Goal: Task Accomplishment & Management: Complete application form

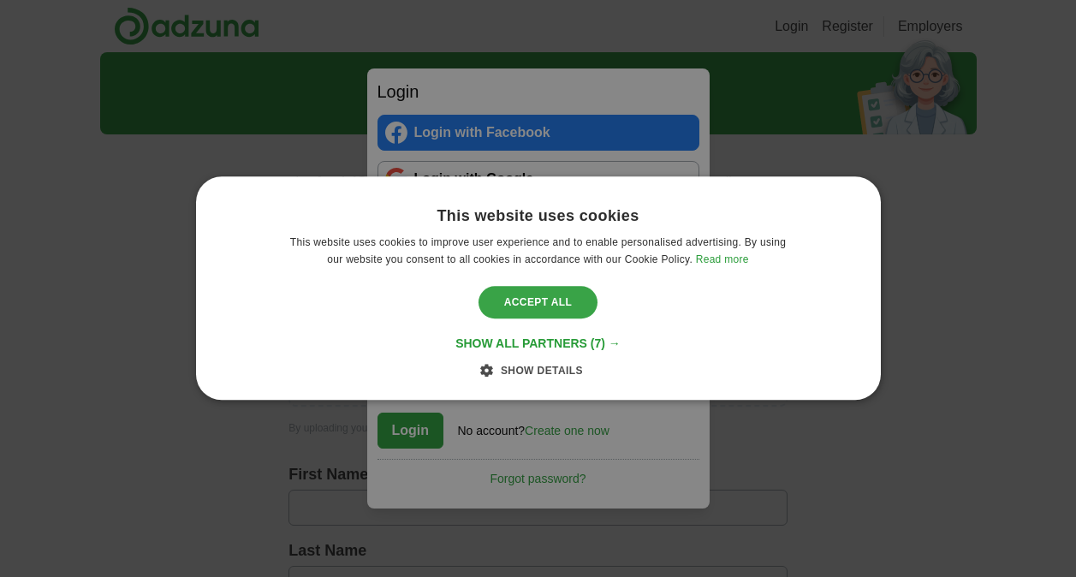
type input "**********"
click at [543, 293] on div "Accept all" at bounding box center [538, 302] width 120 height 33
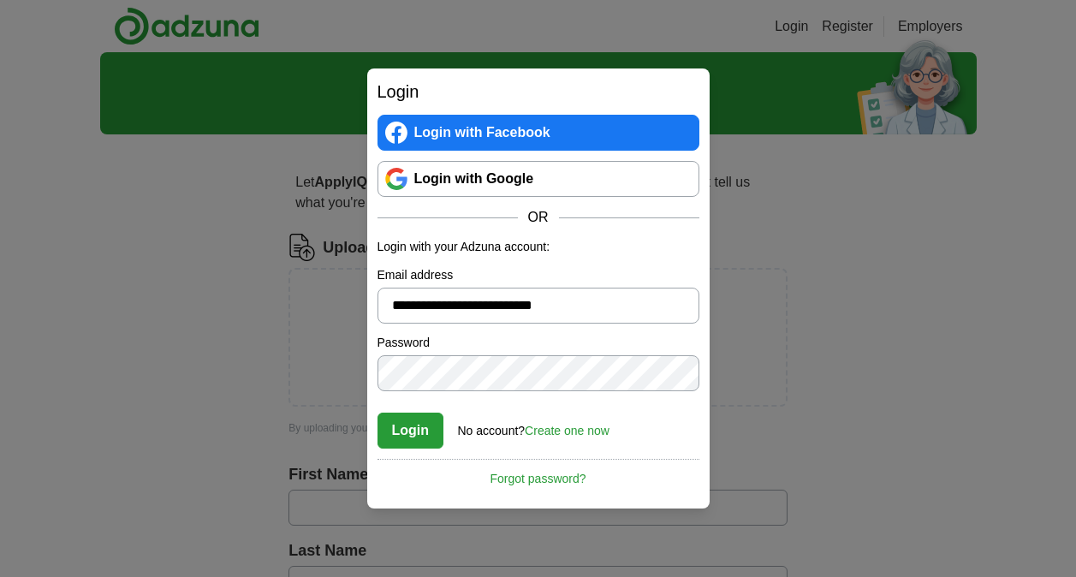
click at [433, 434] on button "Login" at bounding box center [410, 431] width 67 height 36
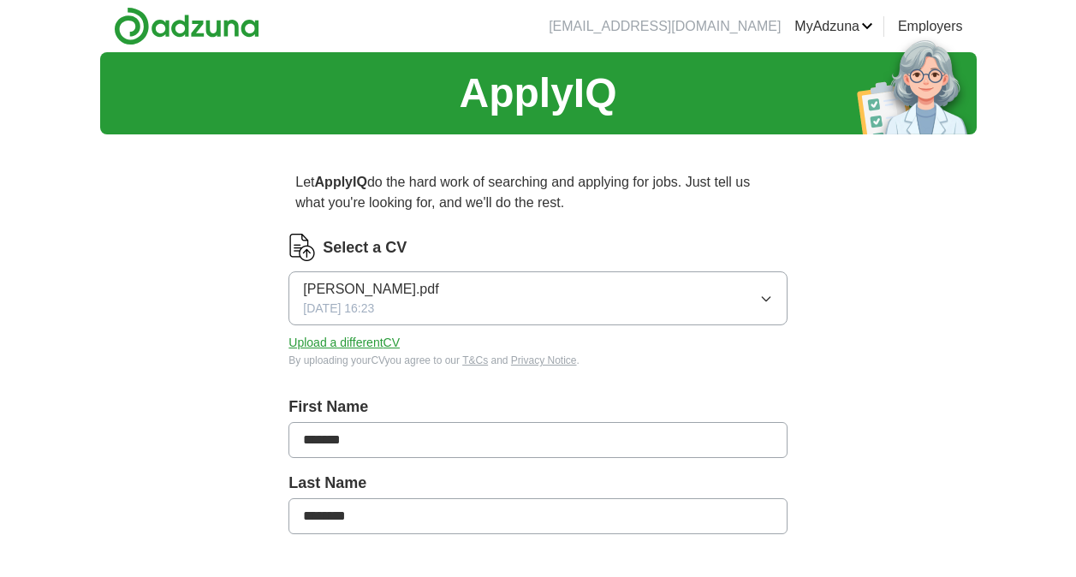
click at [602, 282] on button "[PERSON_NAME].pdf [DATE] 16:23" at bounding box center [537, 298] width 498 height 54
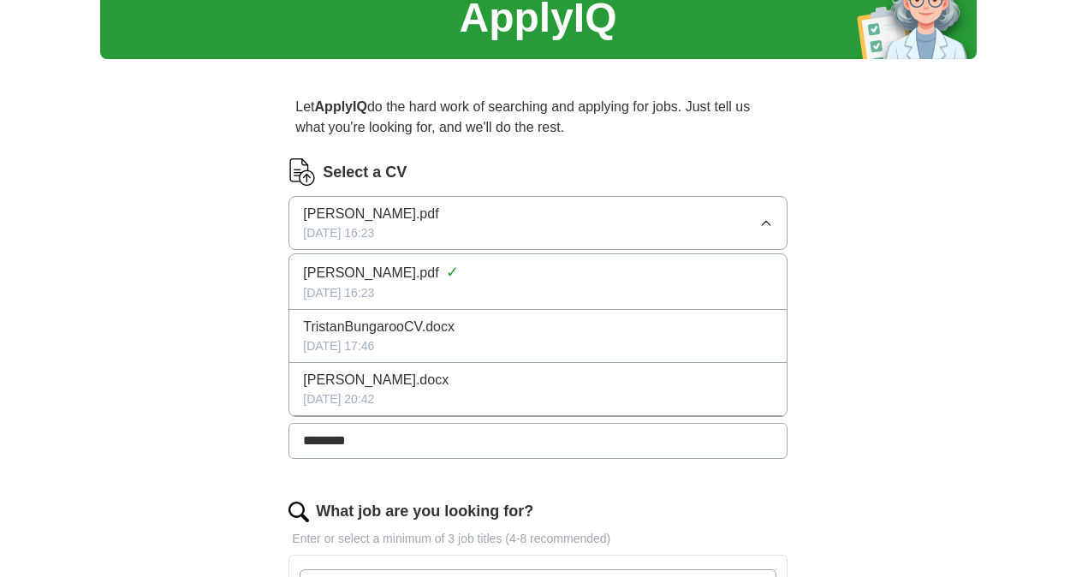
scroll to position [86, 0]
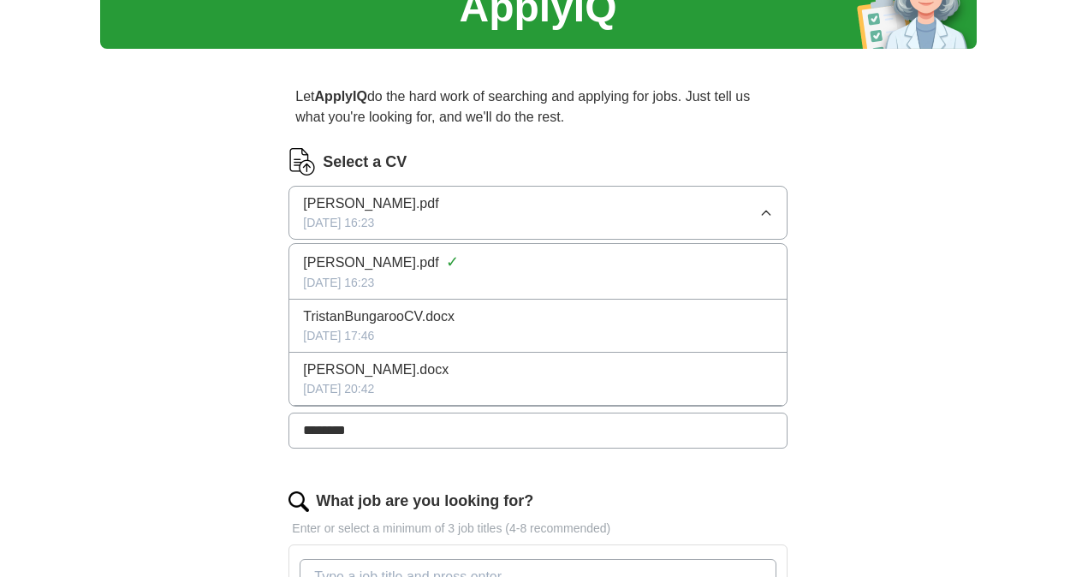
click at [859, 366] on div "Let ApplyIQ do the hard work of searching and applying for jobs. Just tell us w…" at bounding box center [538, 569] width 657 height 1014
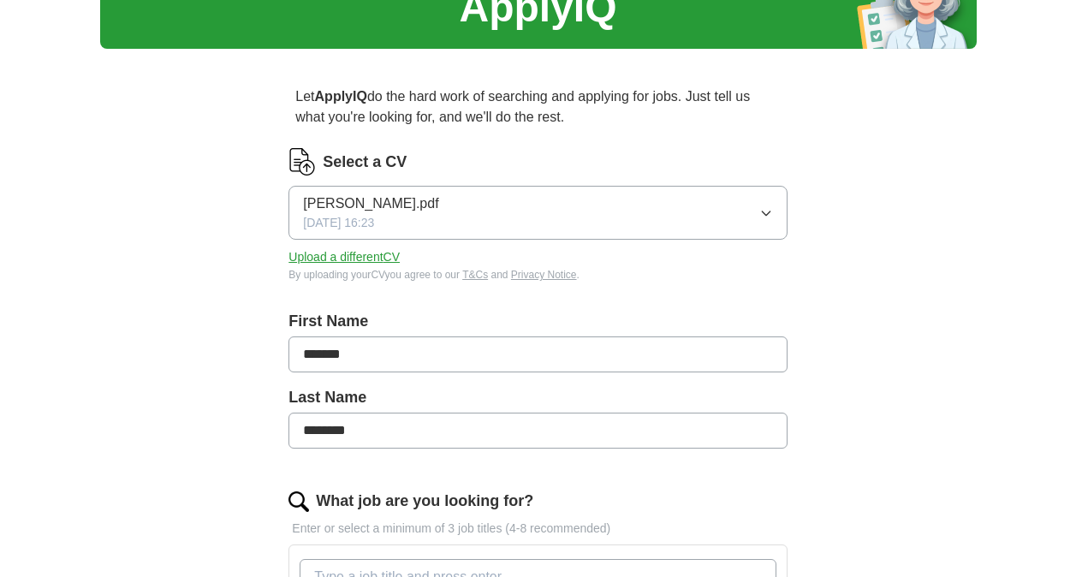
click at [353, 255] on button "Upload a different CV" at bounding box center [343, 257] width 111 height 18
click at [353, 248] on button "Upload a different CV" at bounding box center [343, 257] width 111 height 18
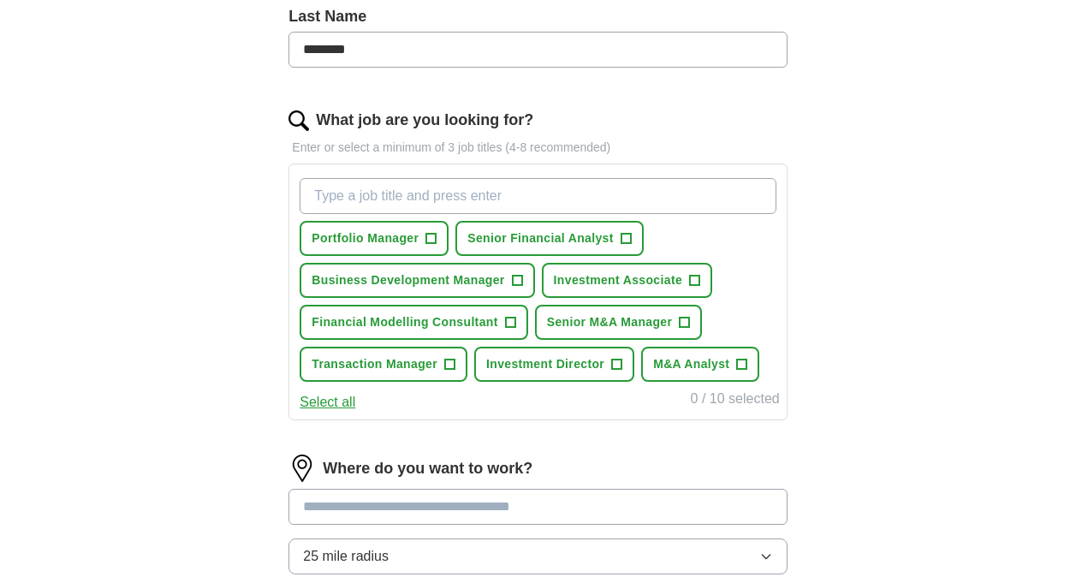
scroll to position [513, 0]
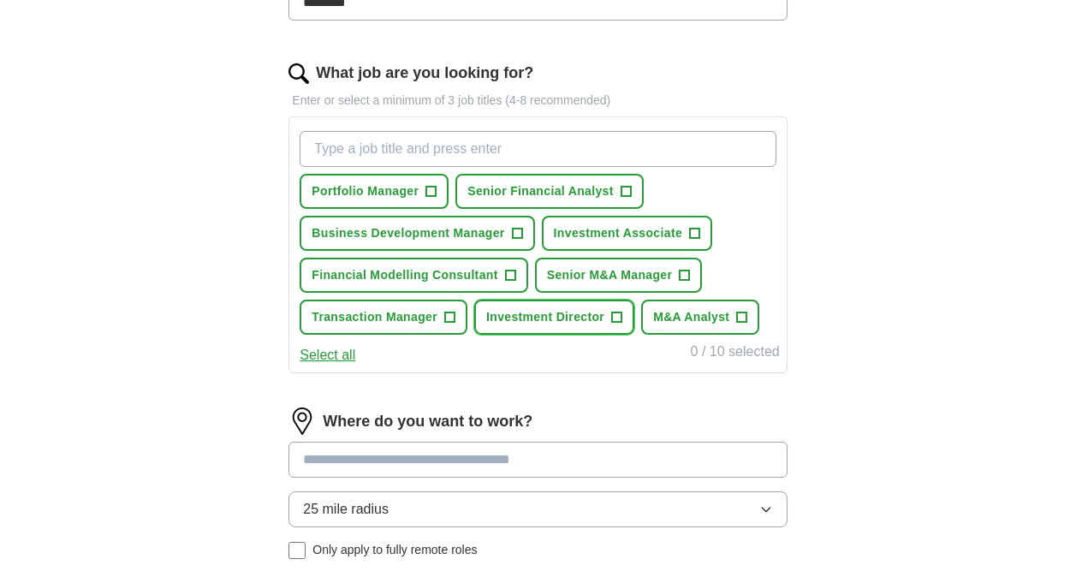
click at [618, 318] on span "+" at bounding box center [617, 318] width 10 height 14
click at [513, 151] on input "What job are you looking for?" at bounding box center [538, 149] width 476 height 36
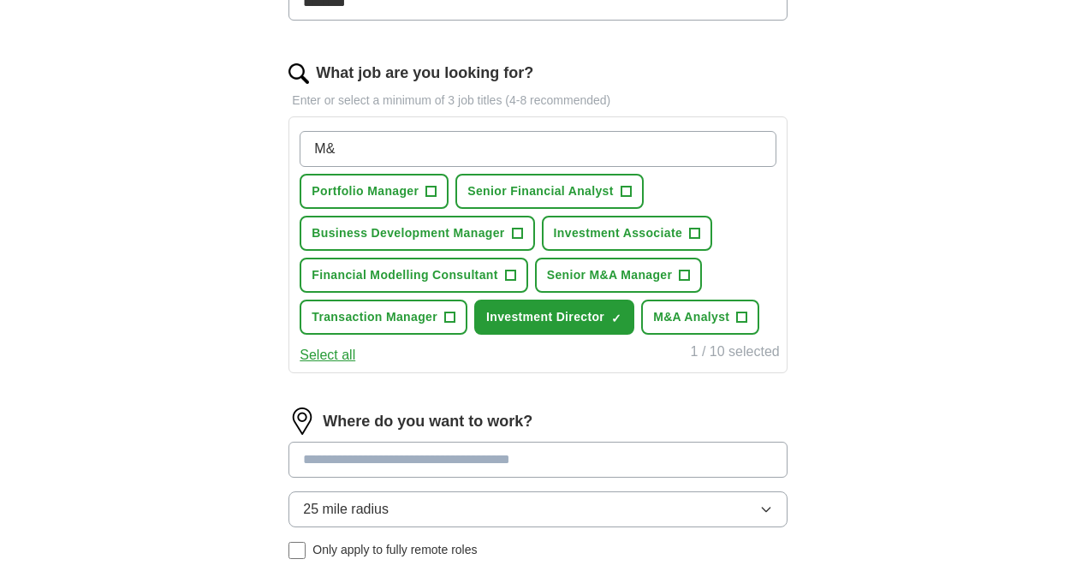
type input "M"
type input "Head of M&A"
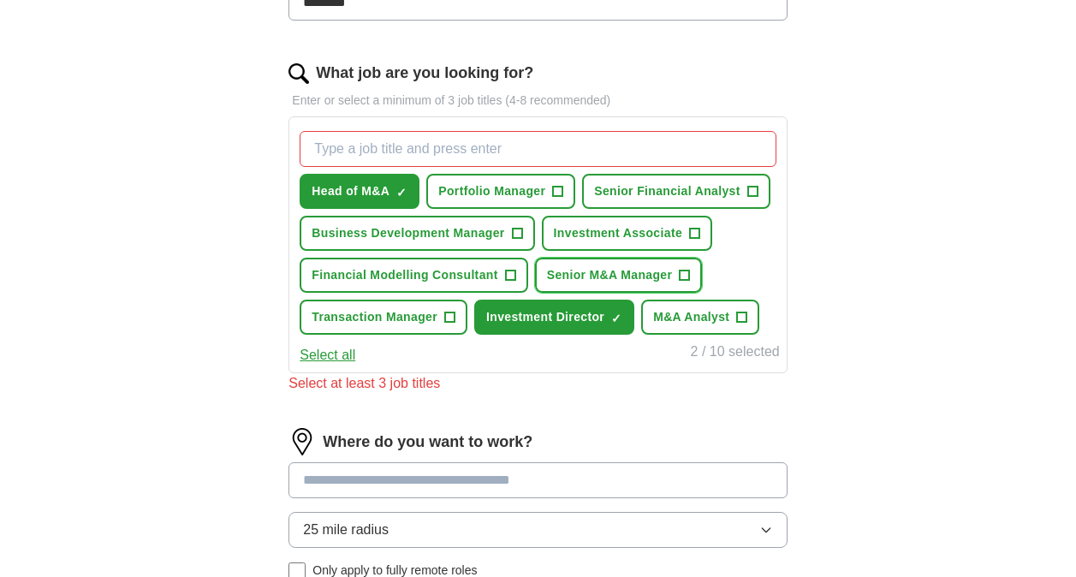
click at [678, 273] on button "Senior M&A Manager +" at bounding box center [619, 275] width 168 height 35
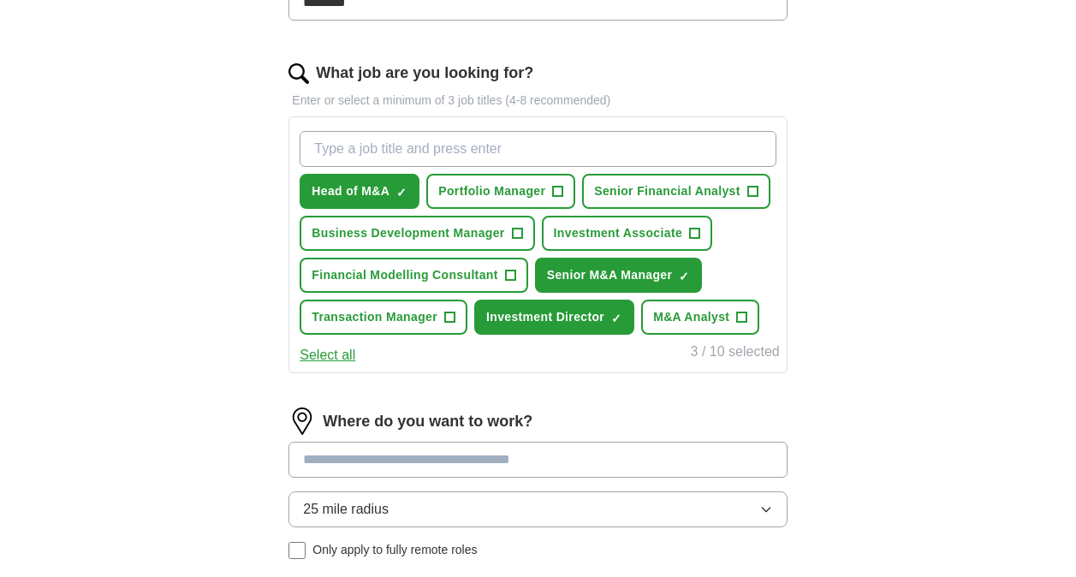
click at [389, 140] on input "What job are you looking for?" at bounding box center [538, 149] width 476 height 36
type input "Corporate Development Director"
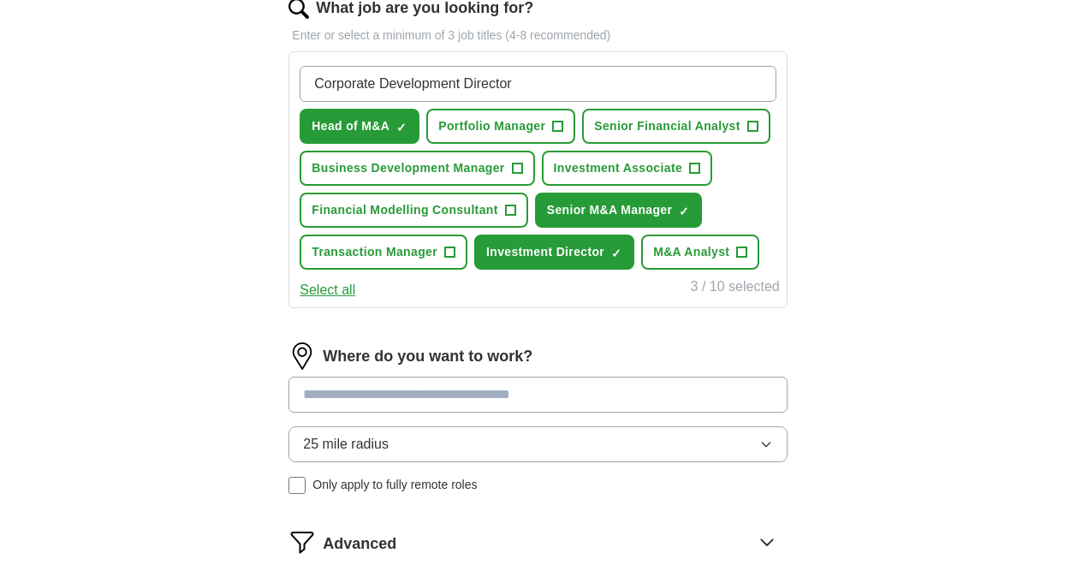
scroll to position [599, 0]
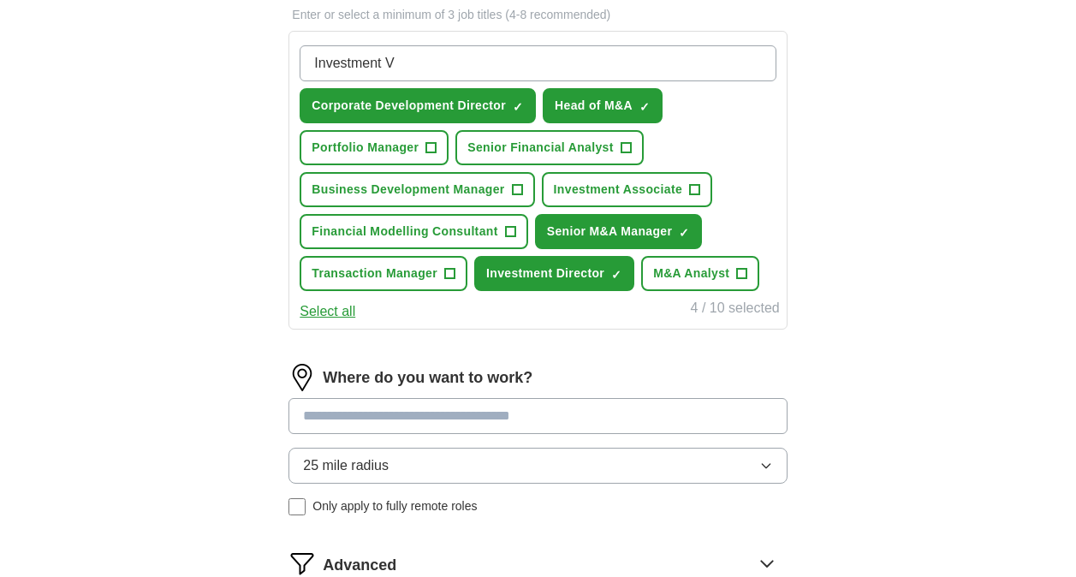
type input "Investment VP"
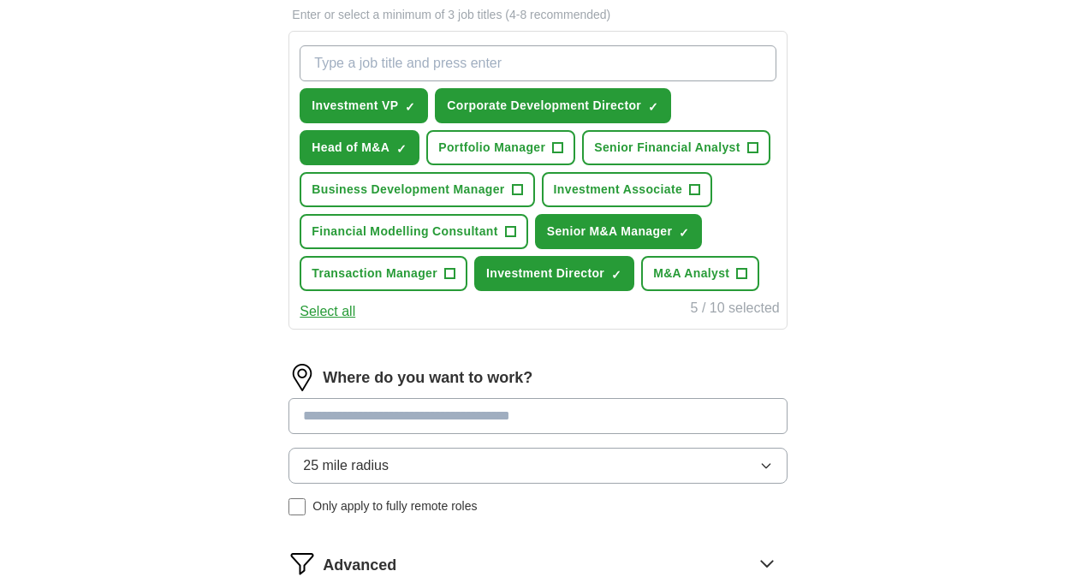
click at [479, 53] on input "What job are you looking for?" at bounding box center [538, 63] width 476 height 36
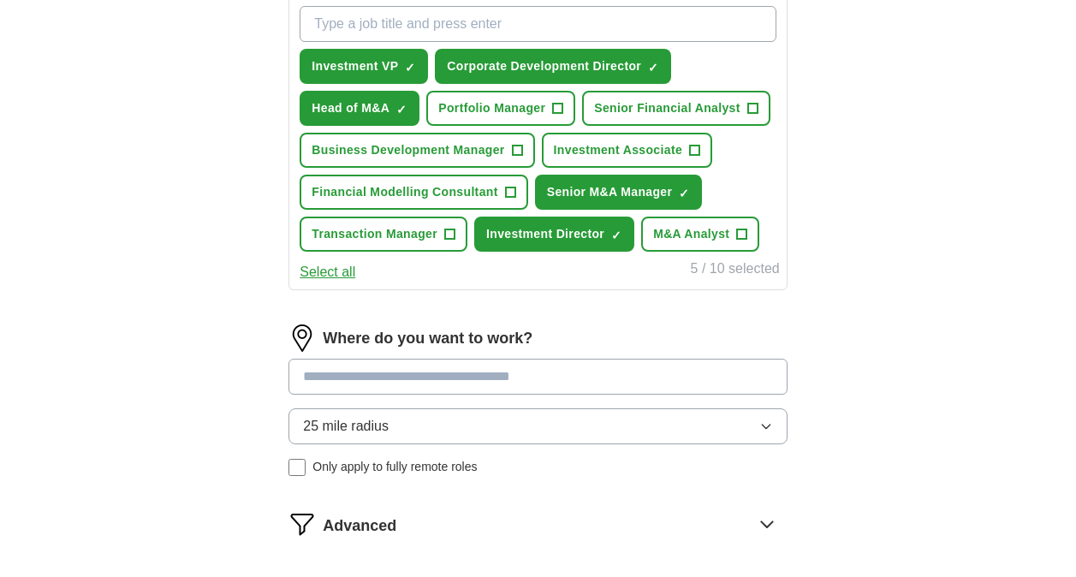
scroll to position [685, 0]
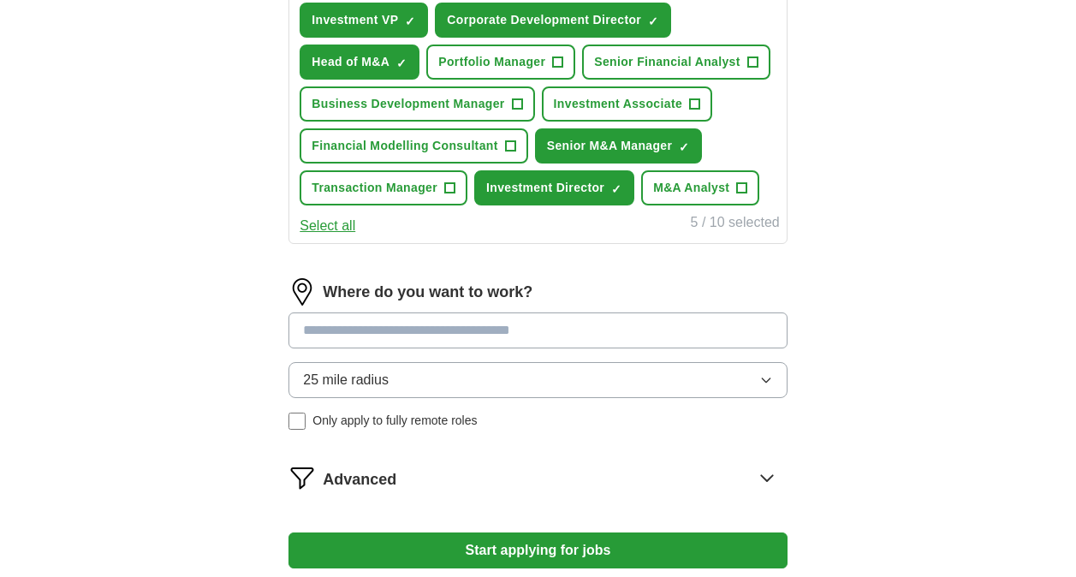
click at [454, 327] on input at bounding box center [537, 330] width 498 height 36
type input "****"
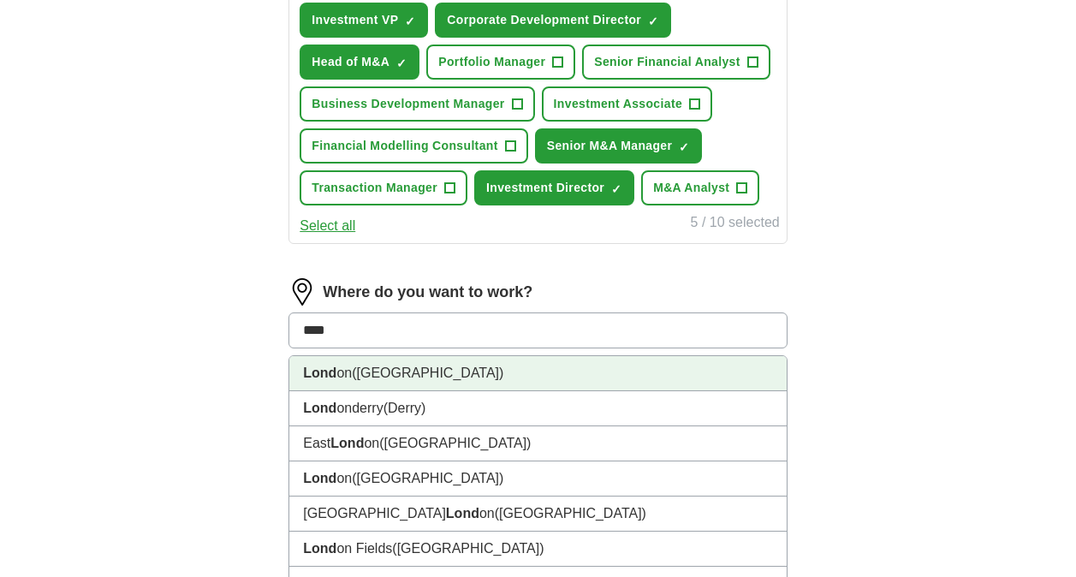
click at [415, 370] on li "Lond on ([GEOGRAPHIC_DATA])" at bounding box center [537, 373] width 496 height 35
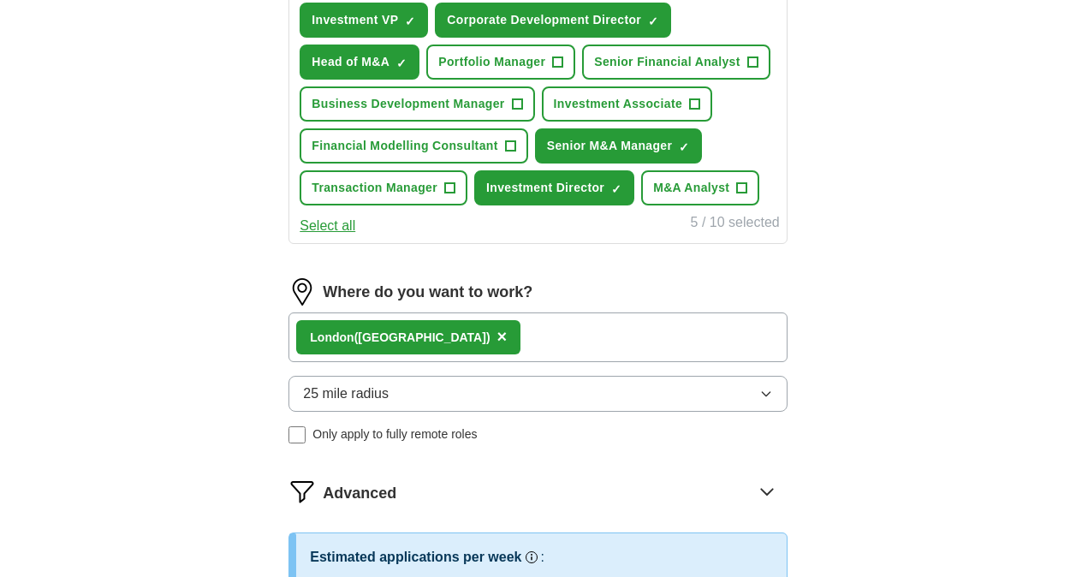
click at [413, 387] on button "25 mile radius" at bounding box center [537, 394] width 498 height 36
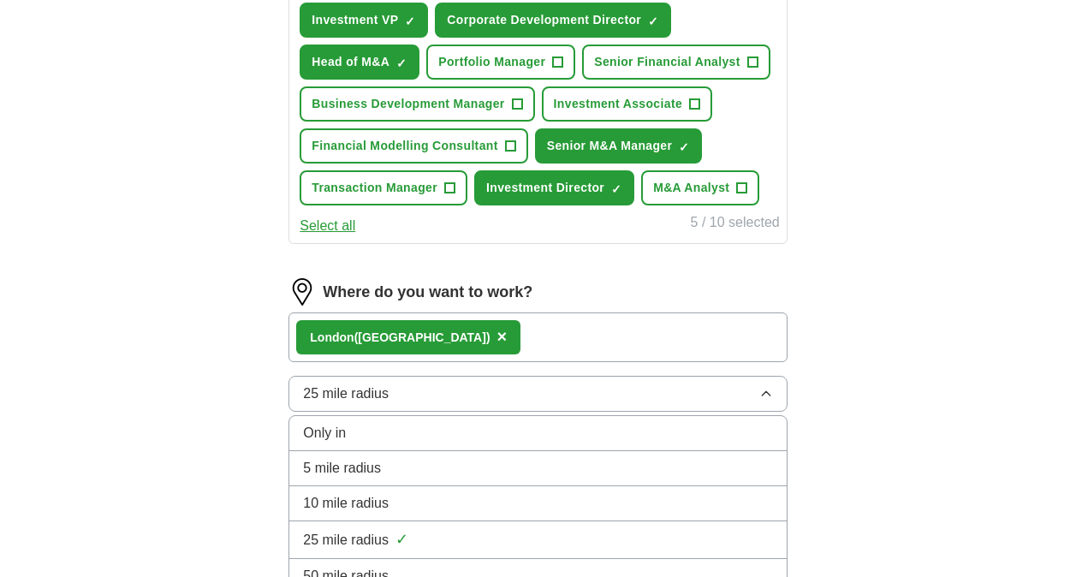
click at [383, 475] on div "5 mile radius" at bounding box center [537, 468] width 469 height 21
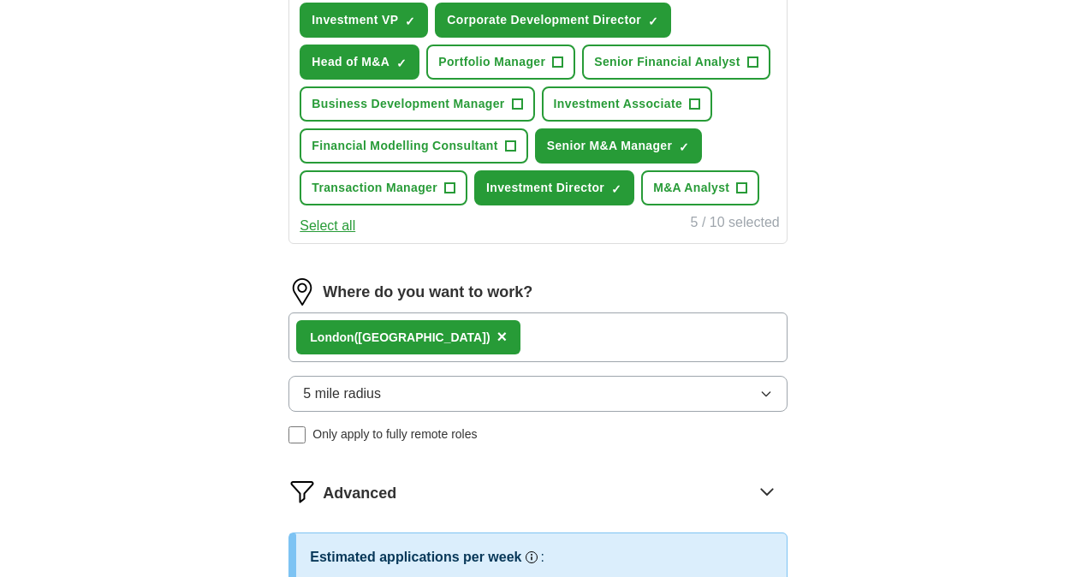
click at [211, 411] on div "Let ApplyIQ do the hard work of searching and applying for jobs. Just tell us w…" at bounding box center [538, 92] width 657 height 1259
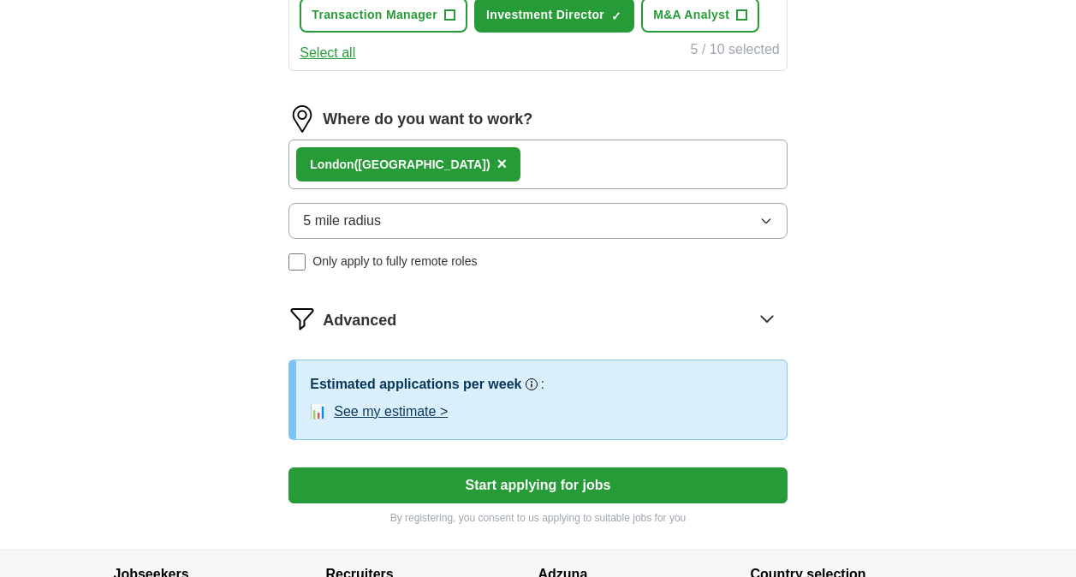
scroll to position [941, 0]
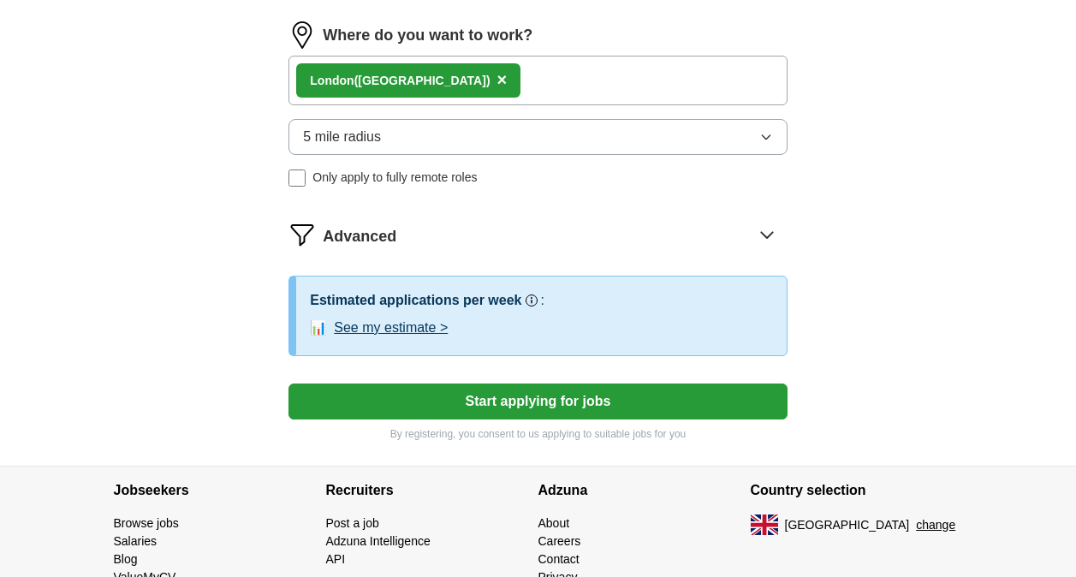
click at [395, 325] on button "See my estimate >" at bounding box center [391, 328] width 114 height 21
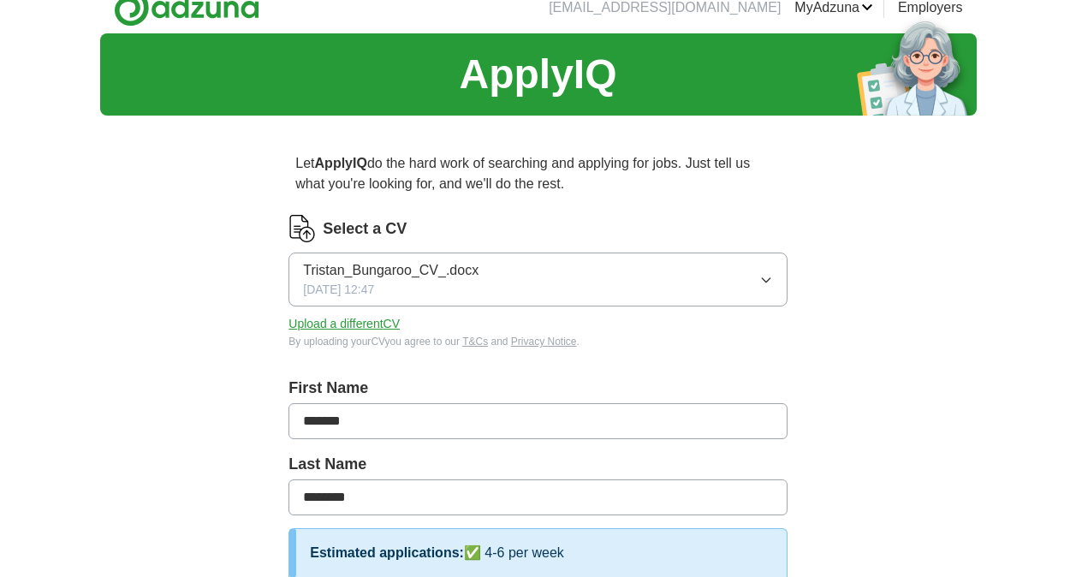
scroll to position [0, 0]
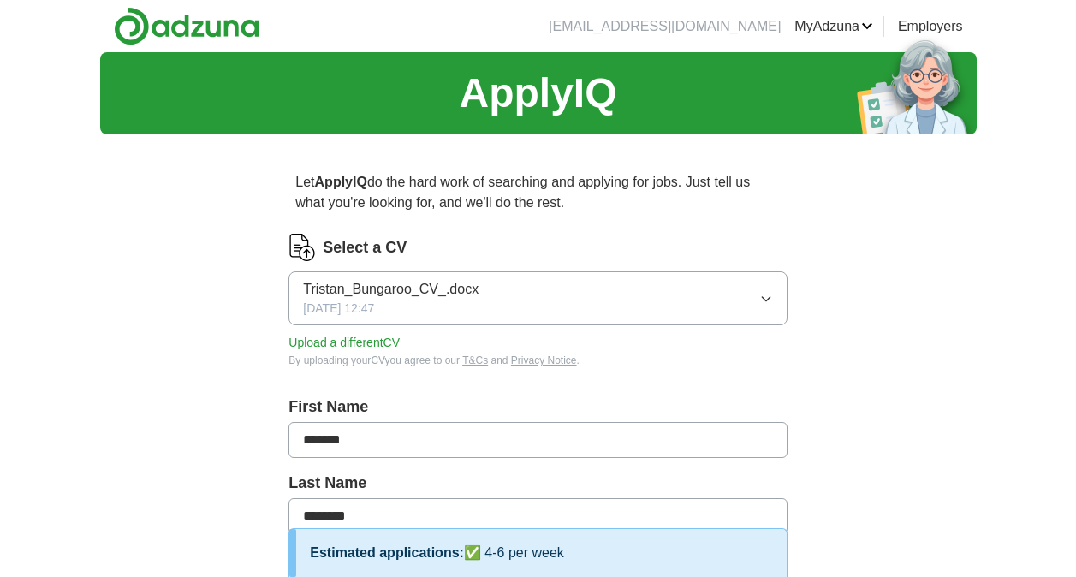
click at [548, 108] on h1 "ApplyIQ" at bounding box center [537, 93] width 157 height 62
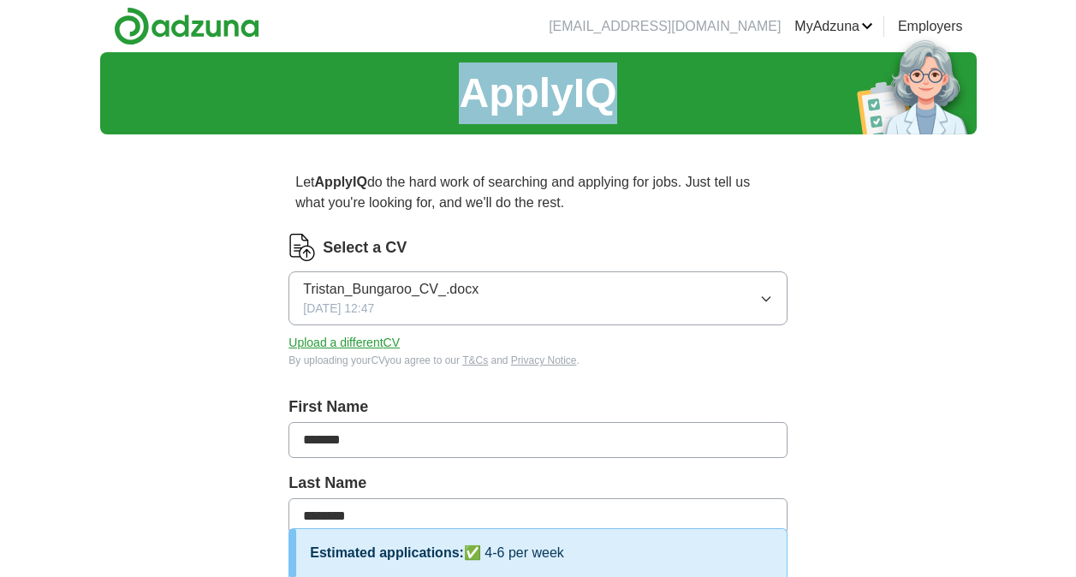
click at [548, 108] on h1 "ApplyIQ" at bounding box center [537, 93] width 157 height 62
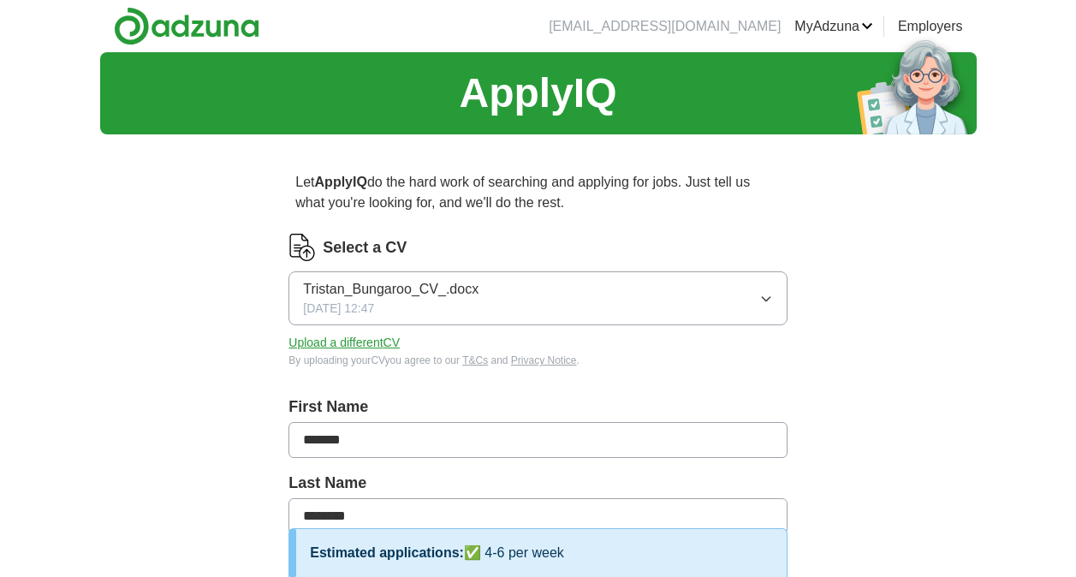
click at [548, 108] on h1 "ApplyIQ" at bounding box center [537, 93] width 157 height 62
copy h1 "ApplyIQ"
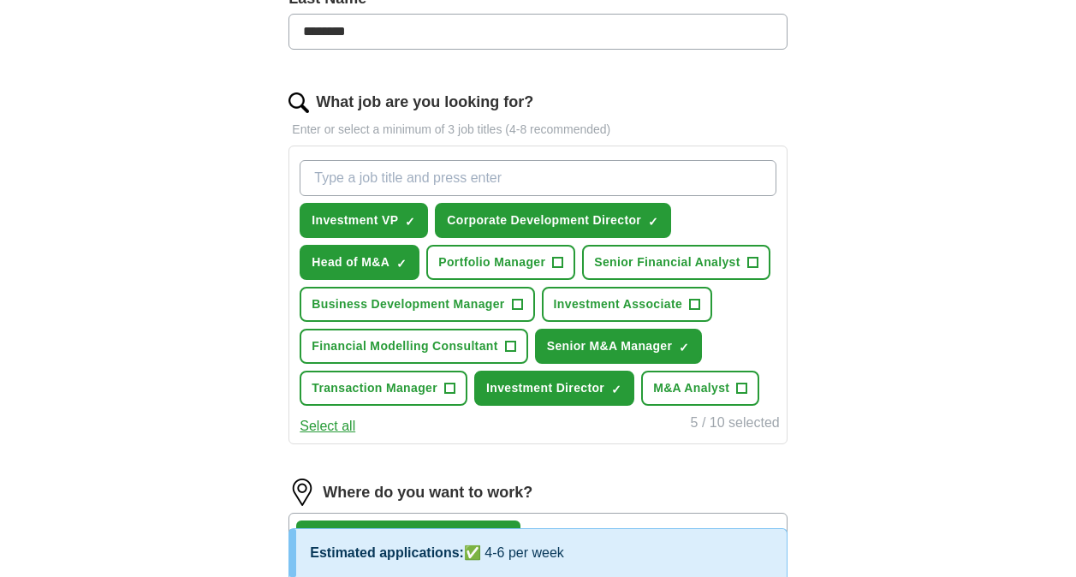
scroll to position [513, 0]
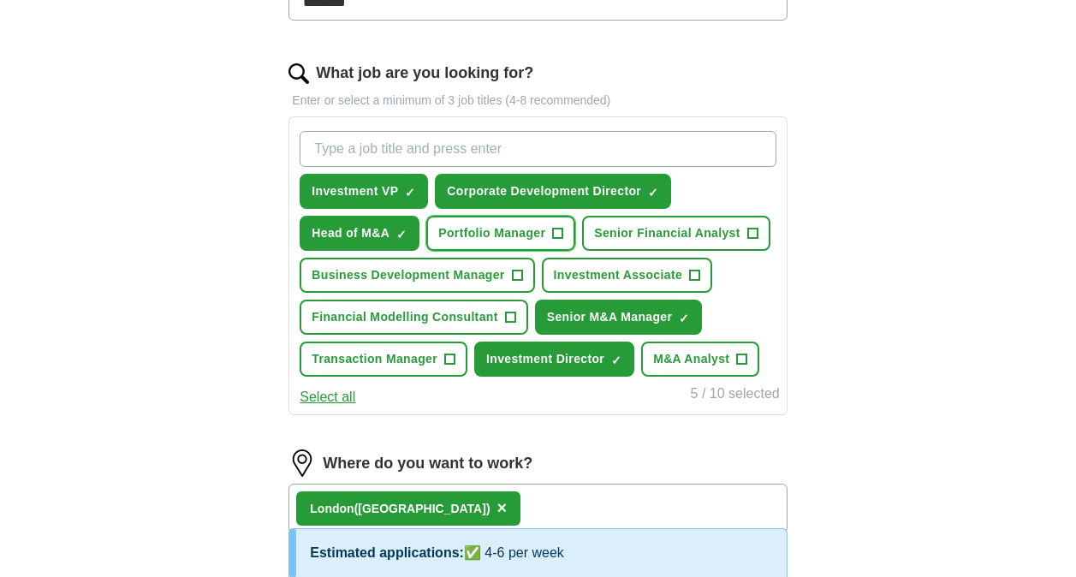
click at [559, 227] on span "+" at bounding box center [558, 234] width 10 height 14
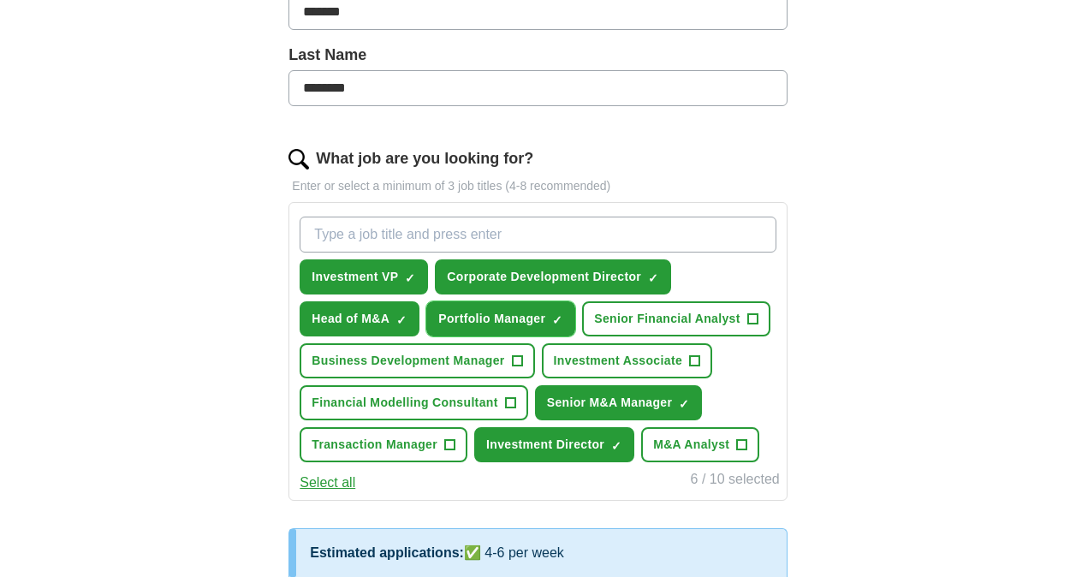
scroll to position [428, 0]
click at [436, 236] on input "What job are you looking for?" at bounding box center [538, 235] width 476 height 36
type input "Head of Corporate Development"
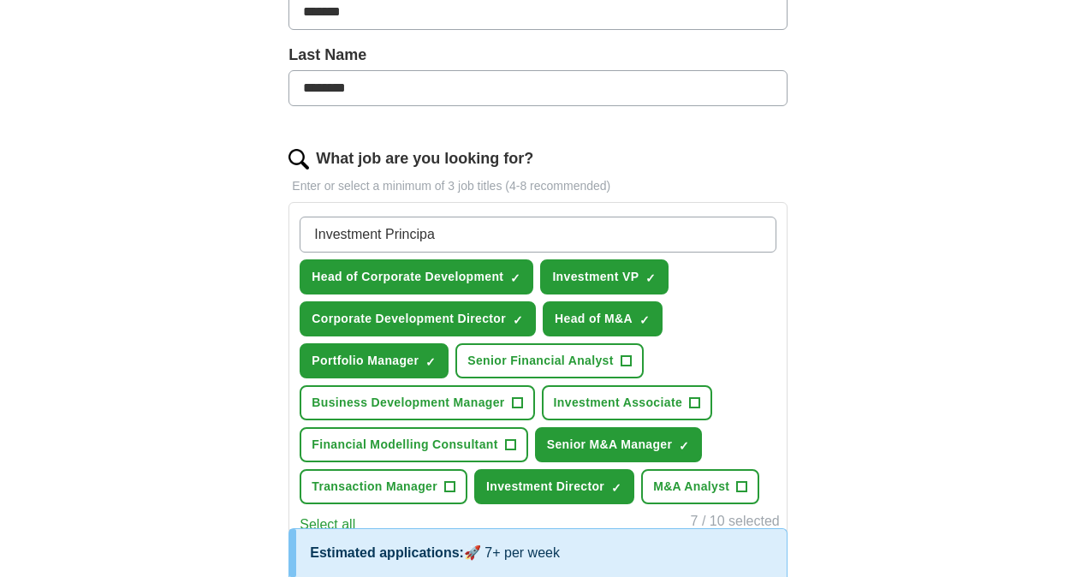
type input "Investment Principal"
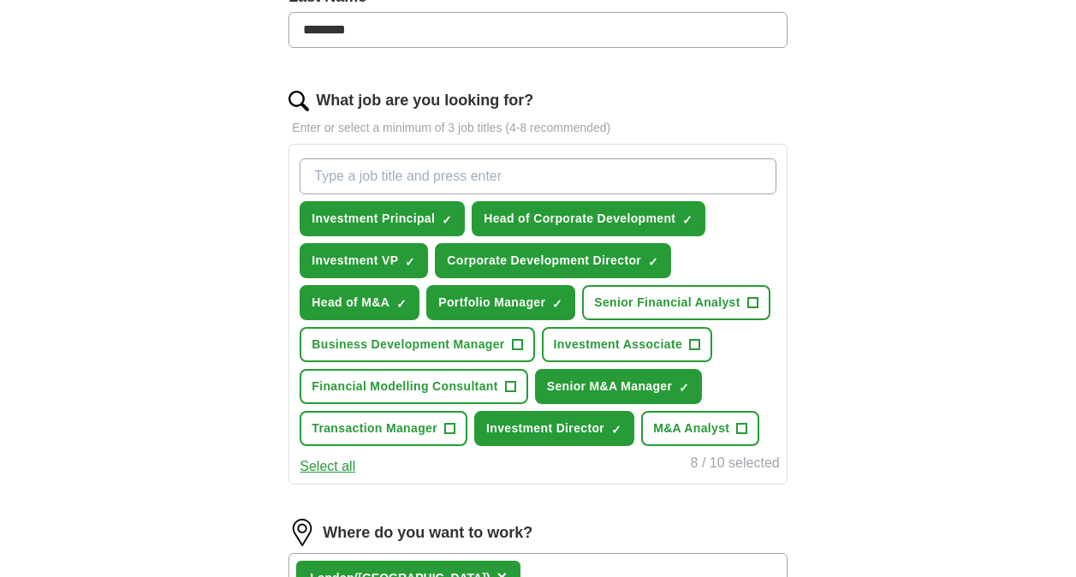
scroll to position [257, 0]
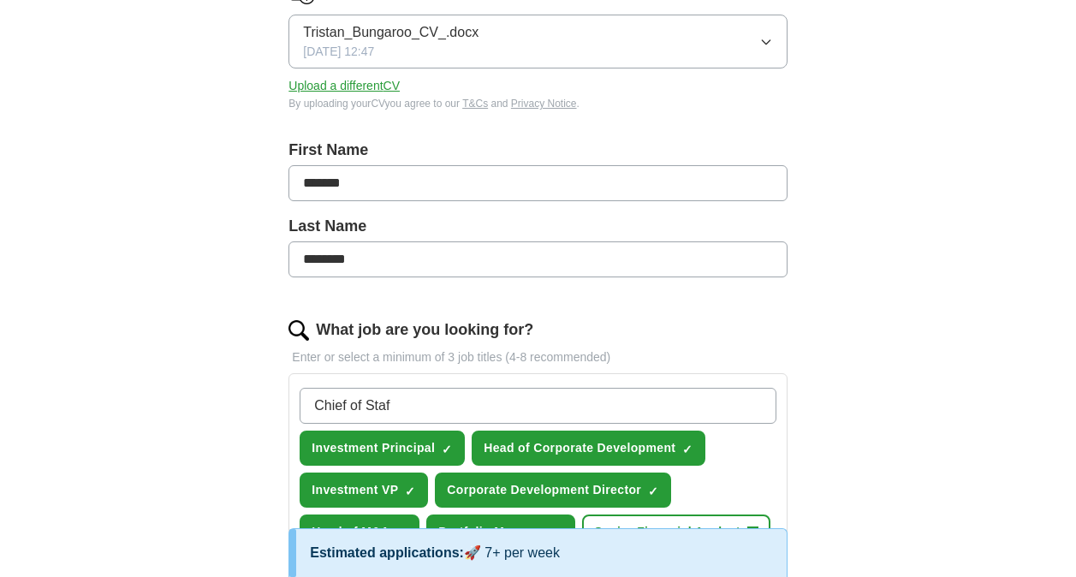
type input "Chief of Staff"
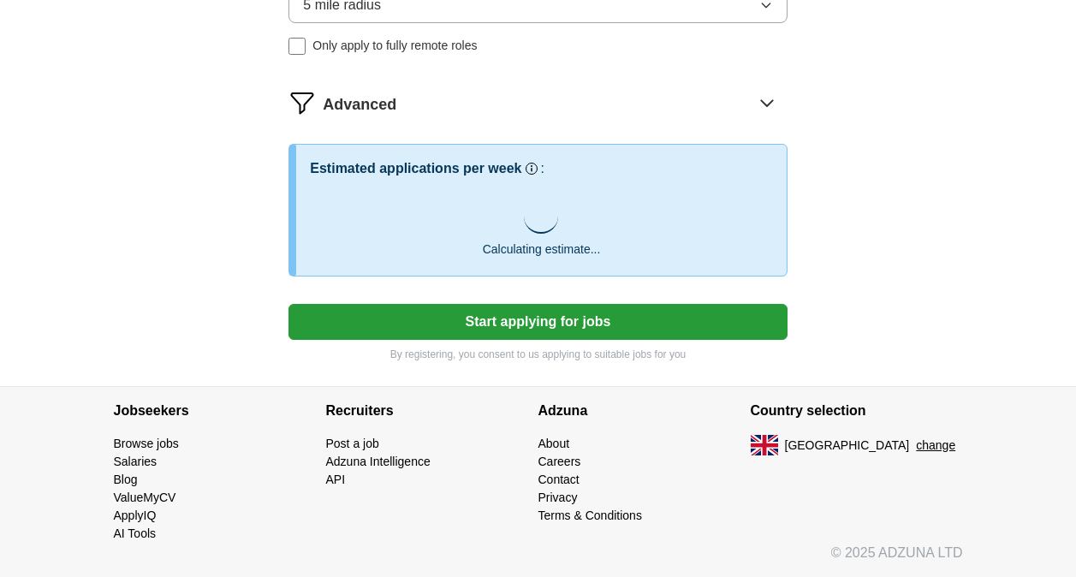
scroll to position [1145, 0]
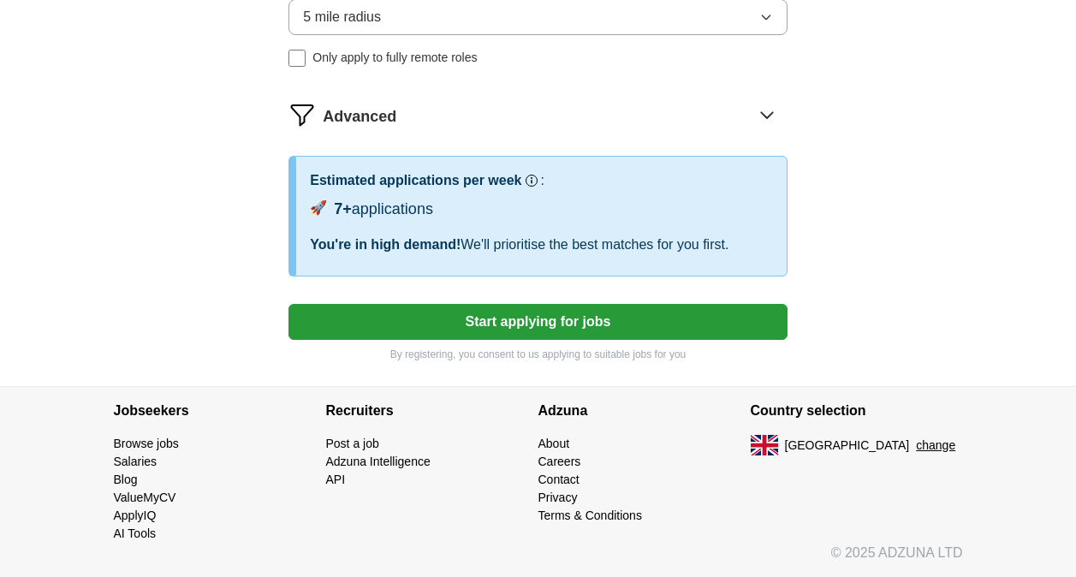
click at [305, 115] on img at bounding box center [301, 114] width 27 height 27
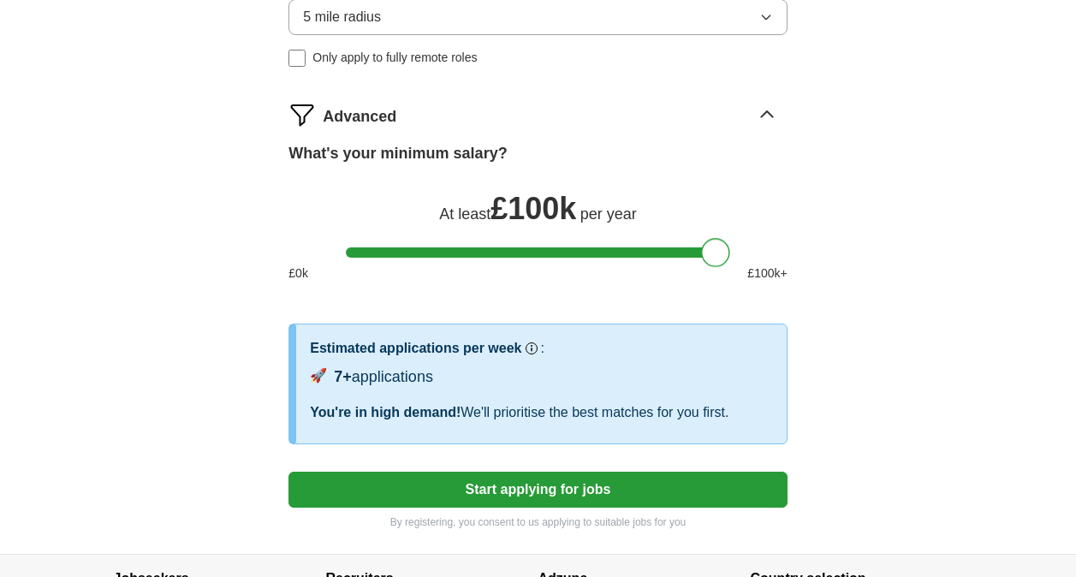
drag, startPoint x: 364, startPoint y: 250, endPoint x: 1025, endPoint y: 231, distance: 661.8
click at [546, 486] on button "Start applying for jobs" at bounding box center [537, 490] width 498 height 36
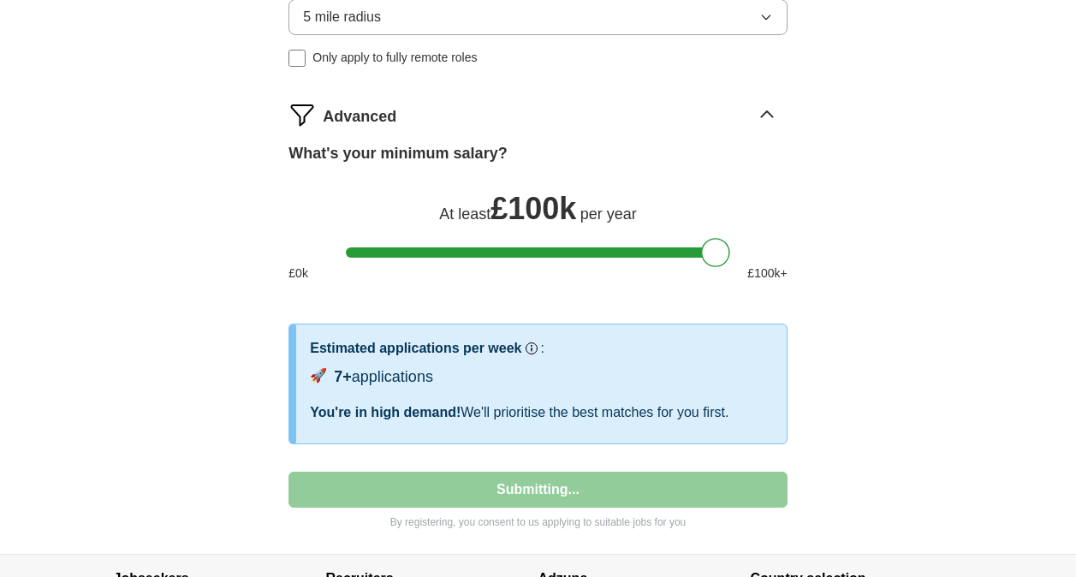
select select "**"
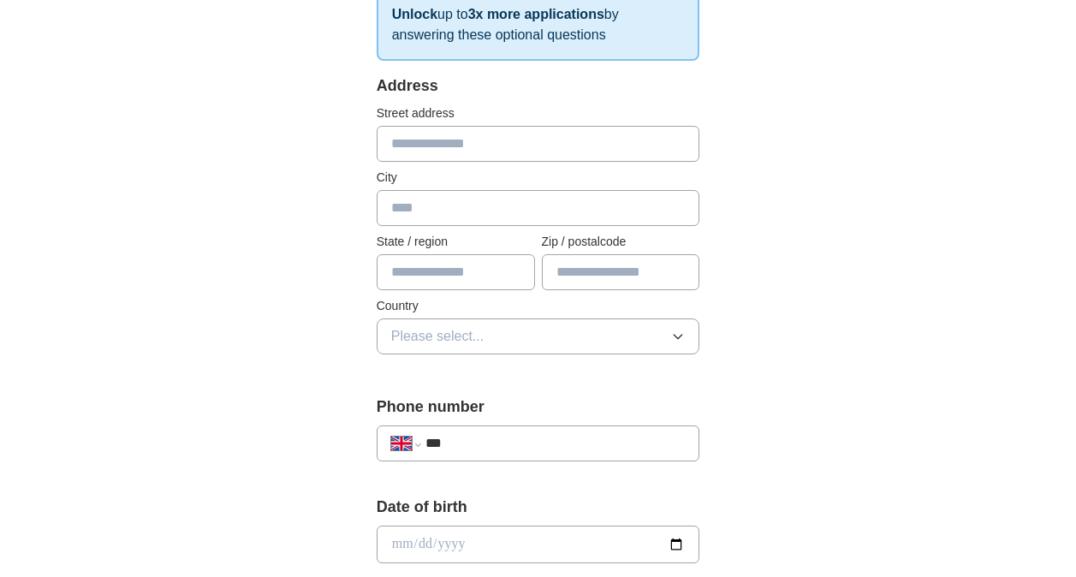
scroll to position [171, 0]
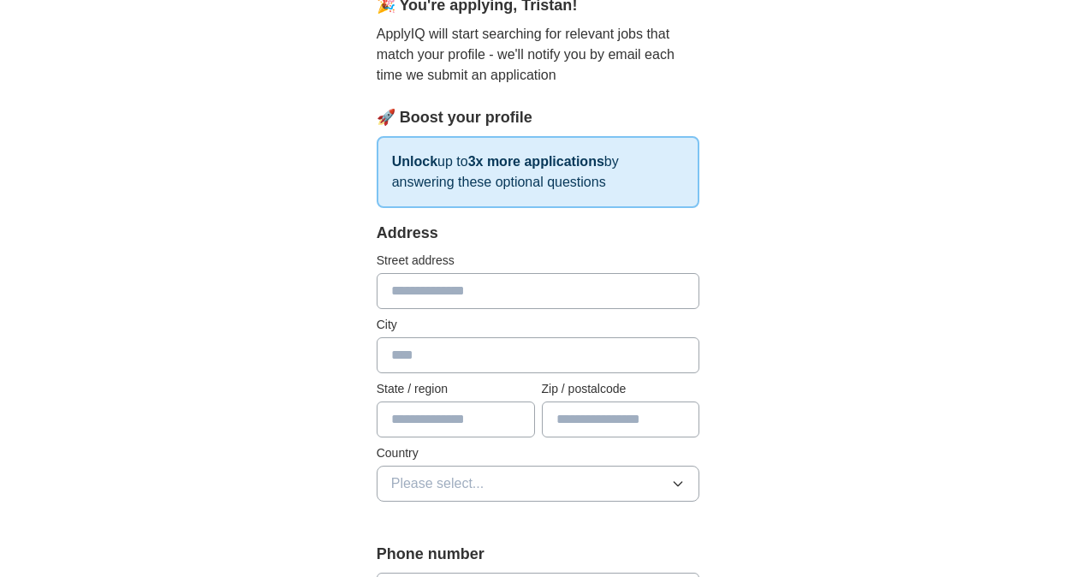
click at [519, 293] on input "text" at bounding box center [538, 291] width 323 height 36
click at [464, 347] on input "text" at bounding box center [538, 355] width 323 height 36
type input "**********"
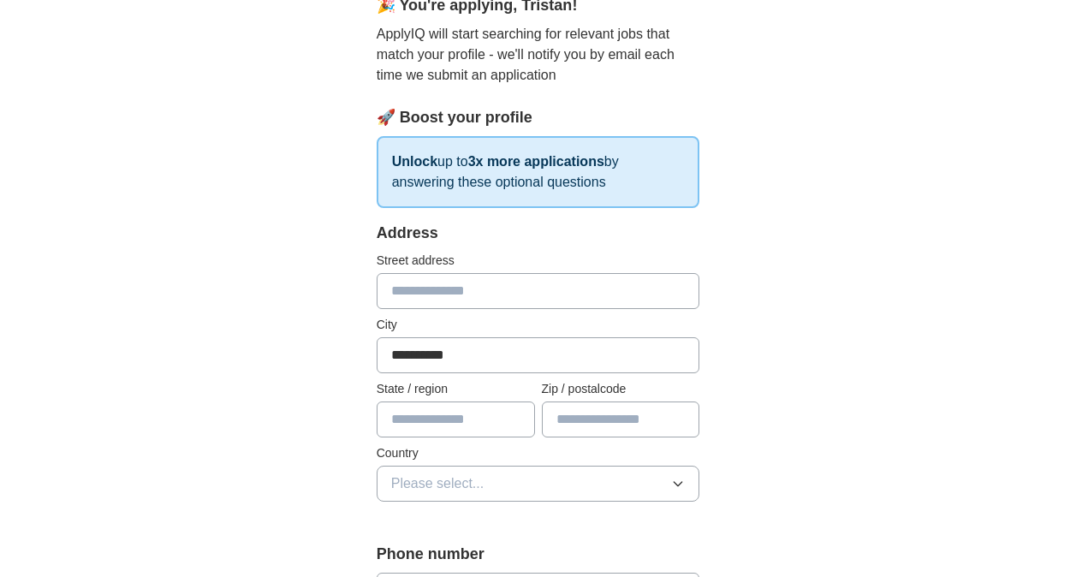
type input "**********"
type input "******"
drag, startPoint x: 519, startPoint y: 294, endPoint x: 276, endPoint y: 261, distance: 246.2
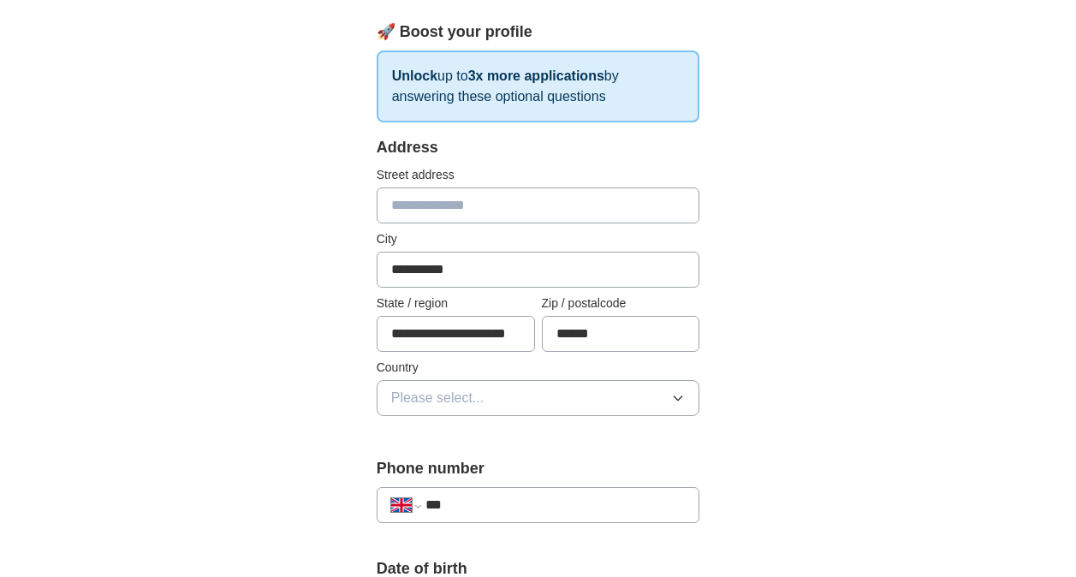
click at [497, 400] on button "Please select..." at bounding box center [538, 398] width 323 height 36
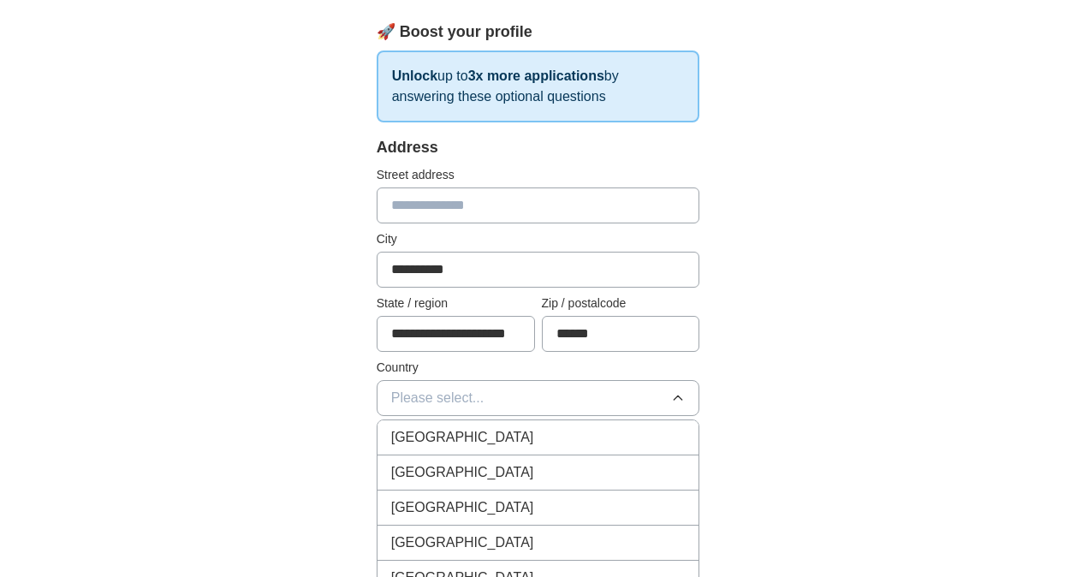
click at [458, 432] on span "[GEOGRAPHIC_DATA]" at bounding box center [462, 437] width 143 height 21
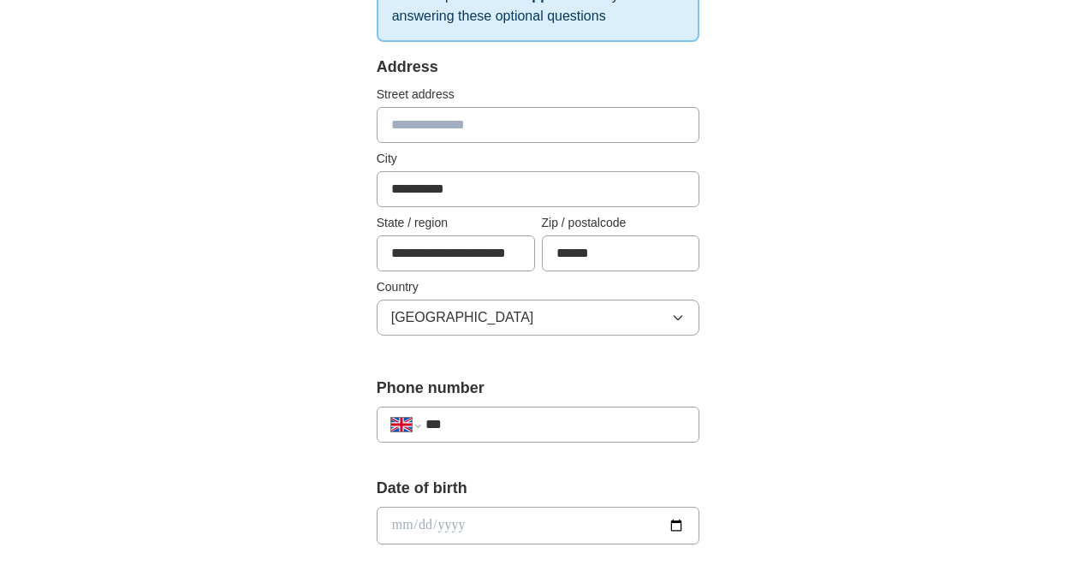
scroll to position [428, 0]
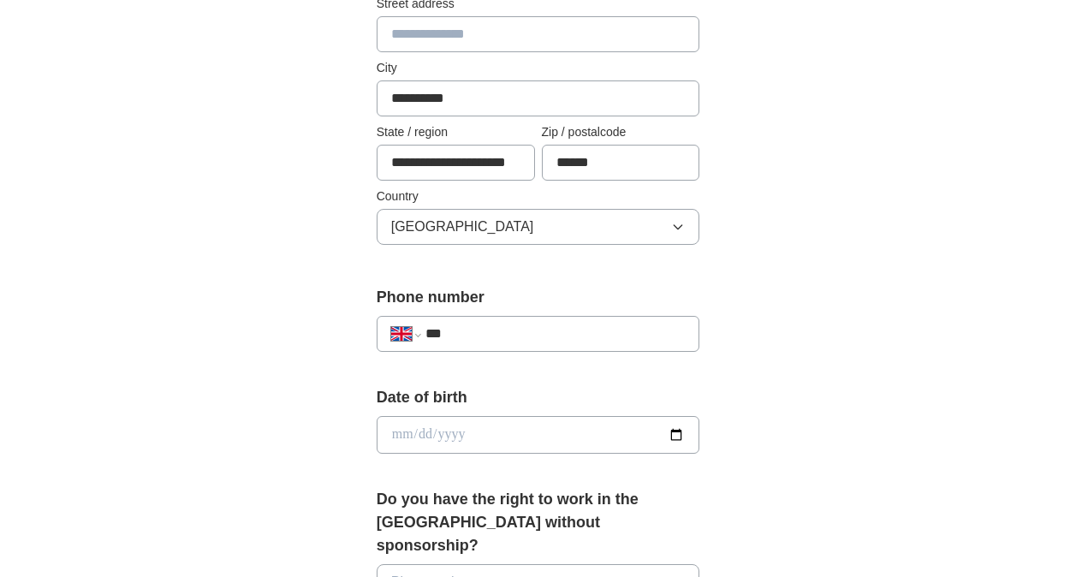
click at [492, 329] on input "***" at bounding box center [555, 333] width 260 height 21
type input "**********"
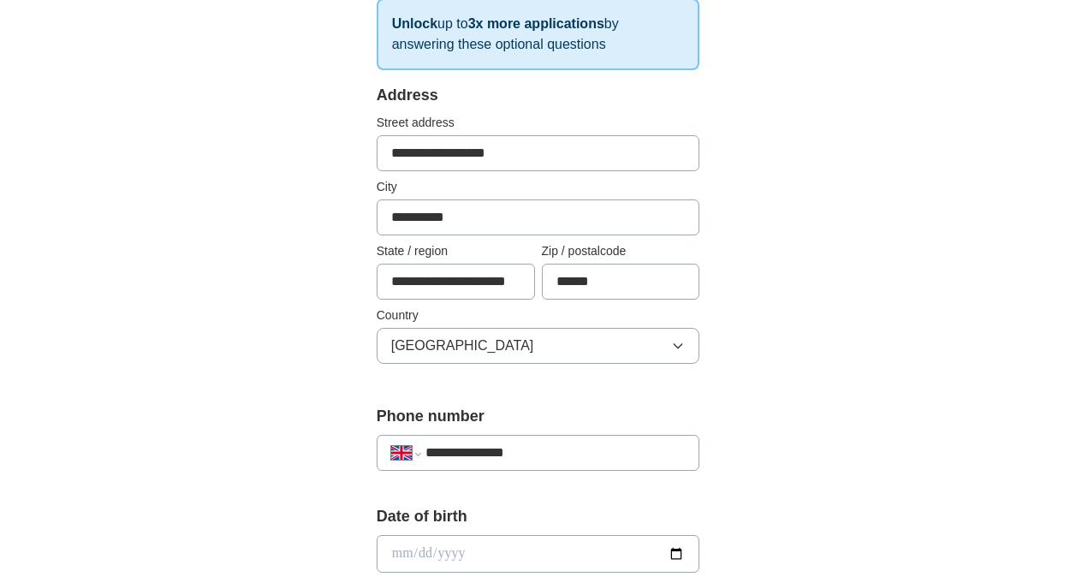
scroll to position [257, 0]
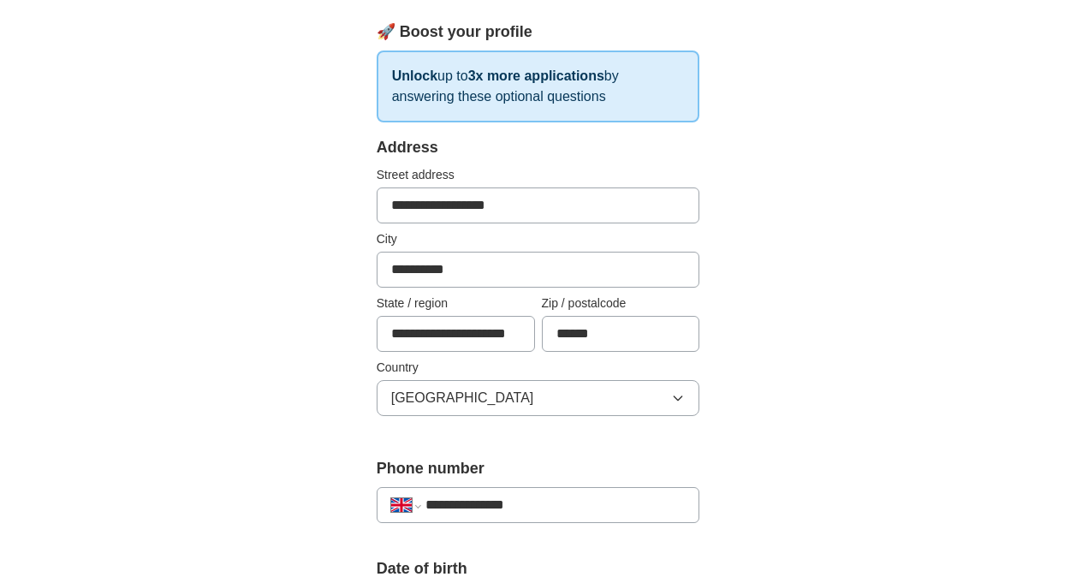
drag, startPoint x: 530, startPoint y: 197, endPoint x: 294, endPoint y: 192, distance: 236.3
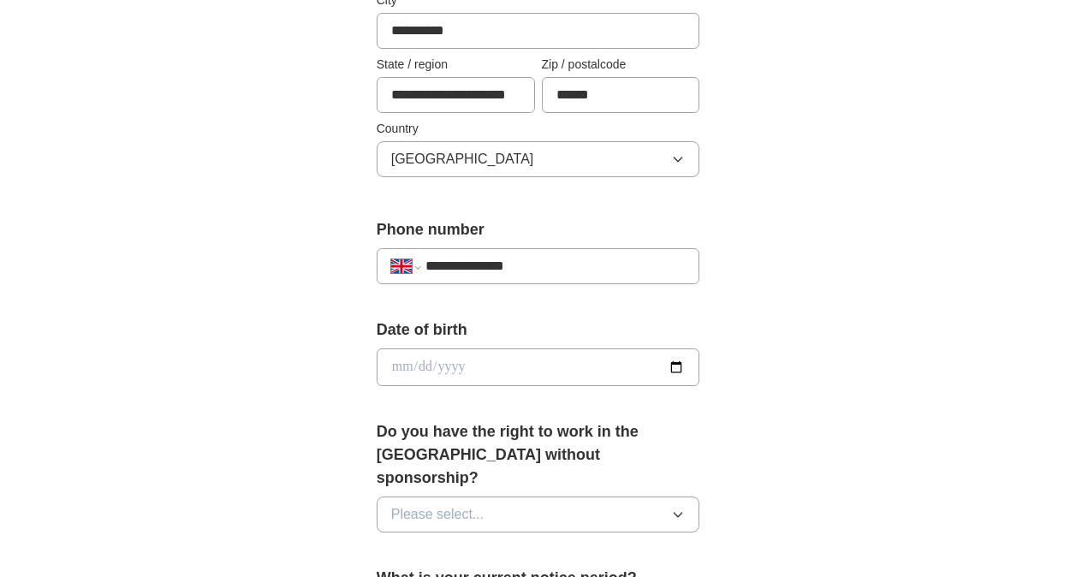
scroll to position [513, 0]
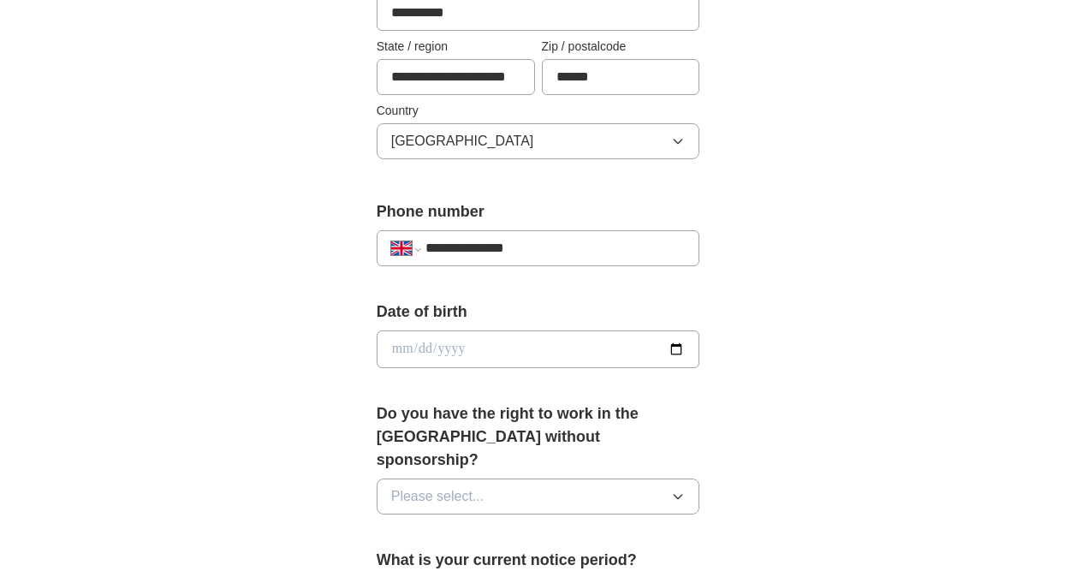
click at [461, 359] on input "date" at bounding box center [538, 349] width 323 height 38
click at [608, 478] on button "Please select..." at bounding box center [538, 496] width 323 height 36
click at [533, 525] on div "Yes" at bounding box center [538, 535] width 294 height 21
click at [862, 384] on div "**********" at bounding box center [538, 340] width 876 height 1602
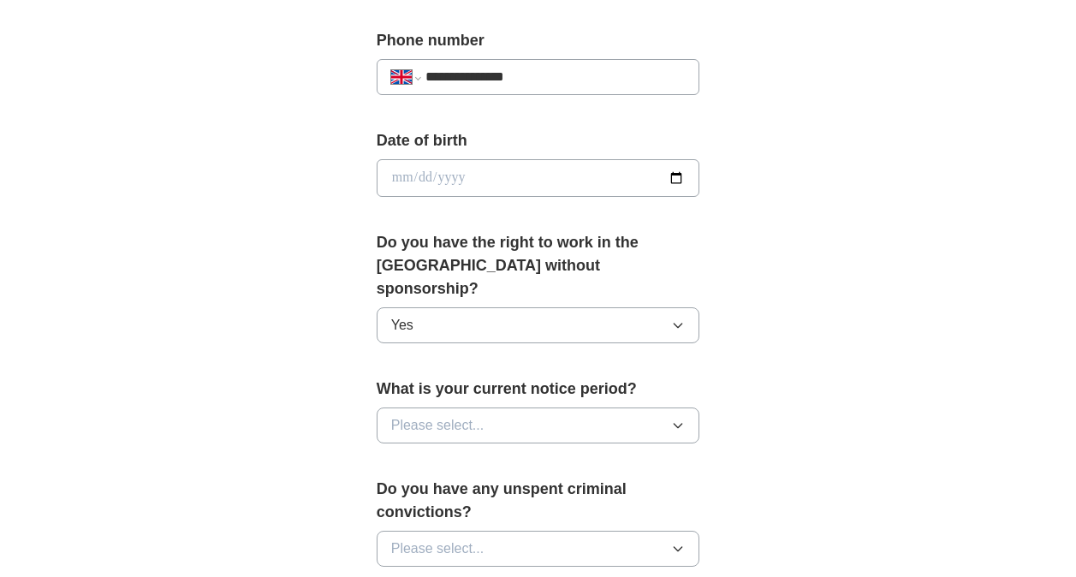
click at [648, 407] on button "Please select..." at bounding box center [538, 425] width 323 height 36
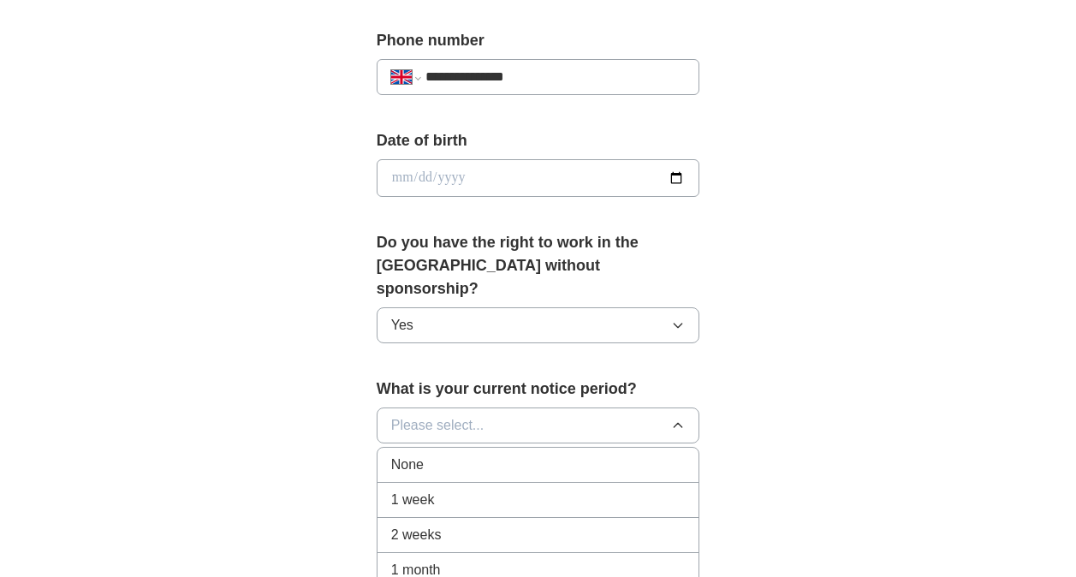
scroll to position [770, 0]
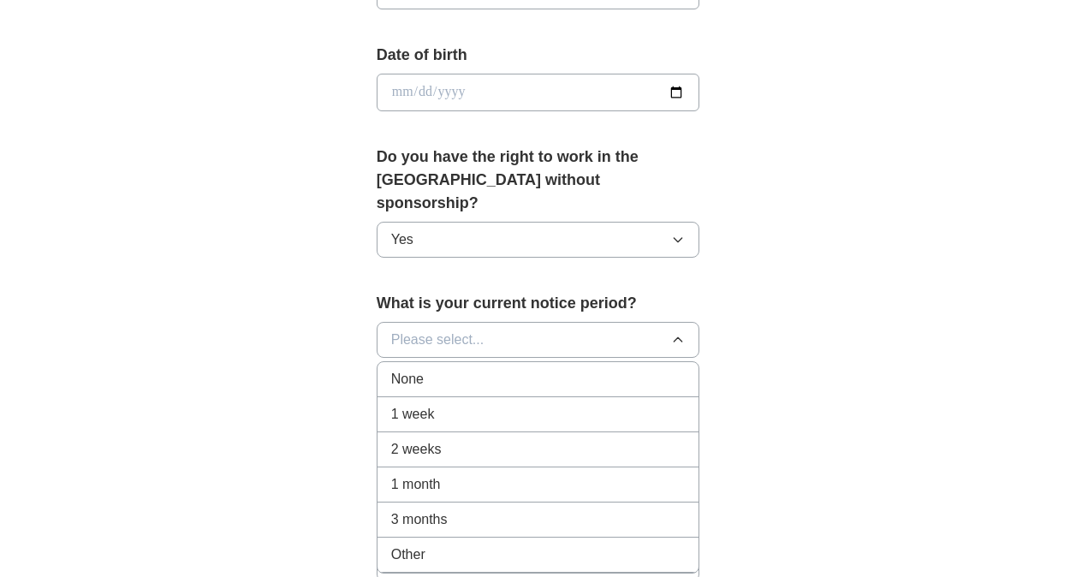
click at [563, 509] on div "3 months" at bounding box center [538, 519] width 294 height 21
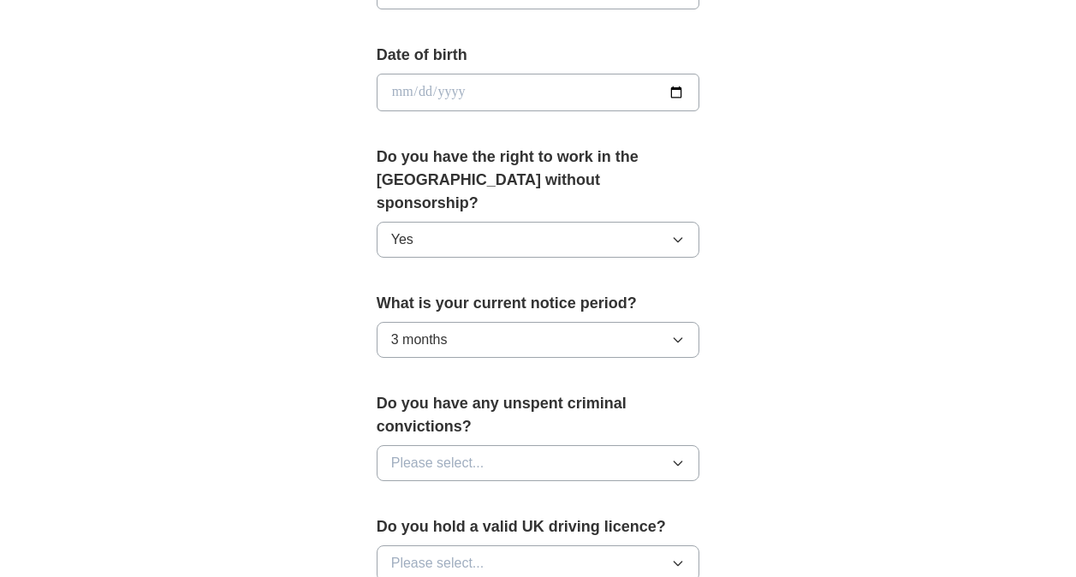
click at [944, 419] on div "**********" at bounding box center [538, 83] width 876 height 1602
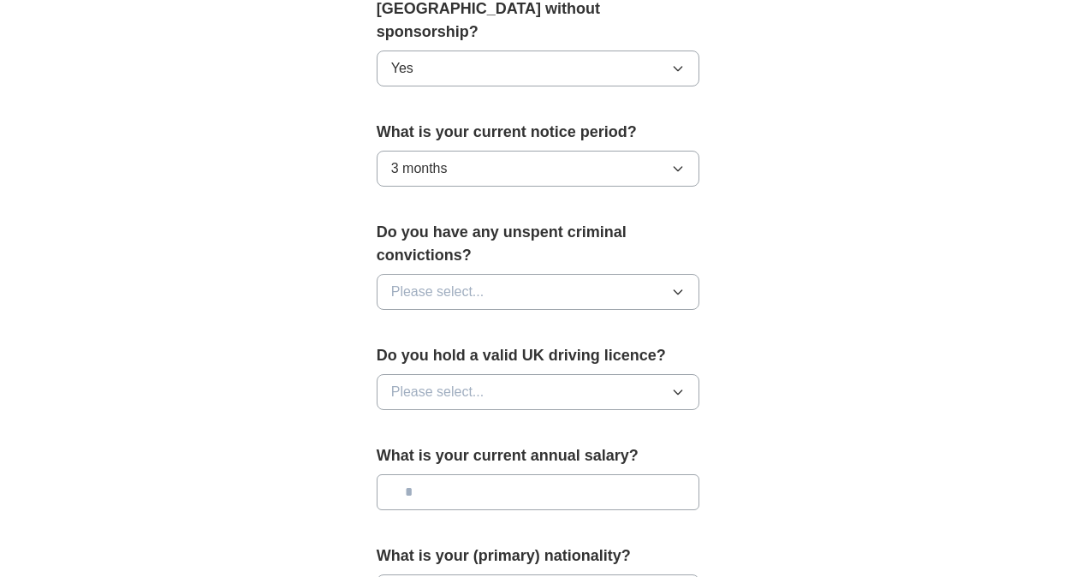
click at [573, 274] on button "Please select..." at bounding box center [538, 292] width 323 height 36
click at [473, 356] on div "No" at bounding box center [538, 366] width 294 height 21
click at [498, 375] on button "Please select..." at bounding box center [538, 392] width 323 height 36
click at [420, 456] on div "No" at bounding box center [538, 466] width 294 height 21
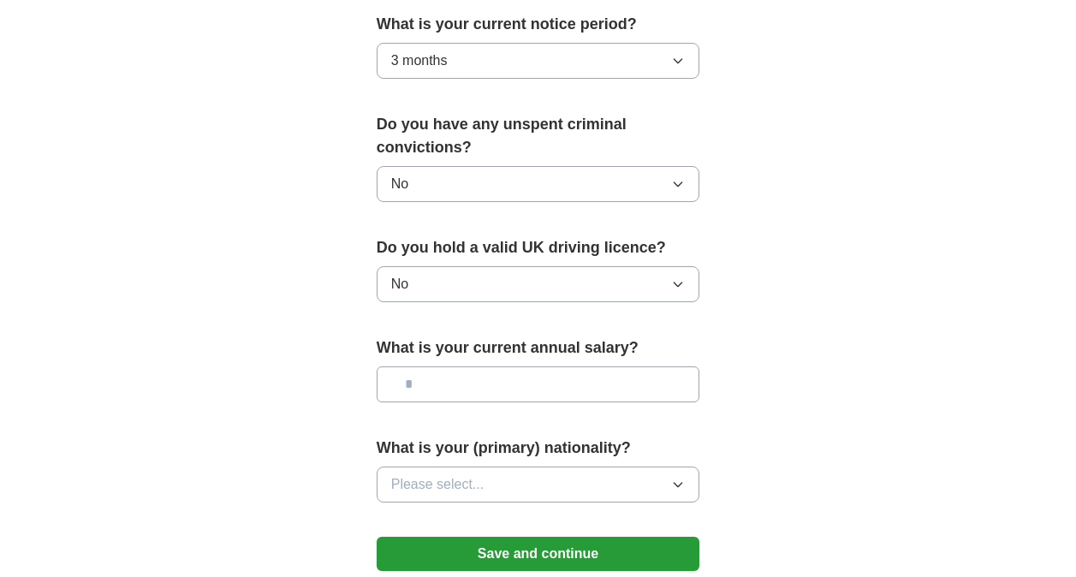
scroll to position [1198, 0]
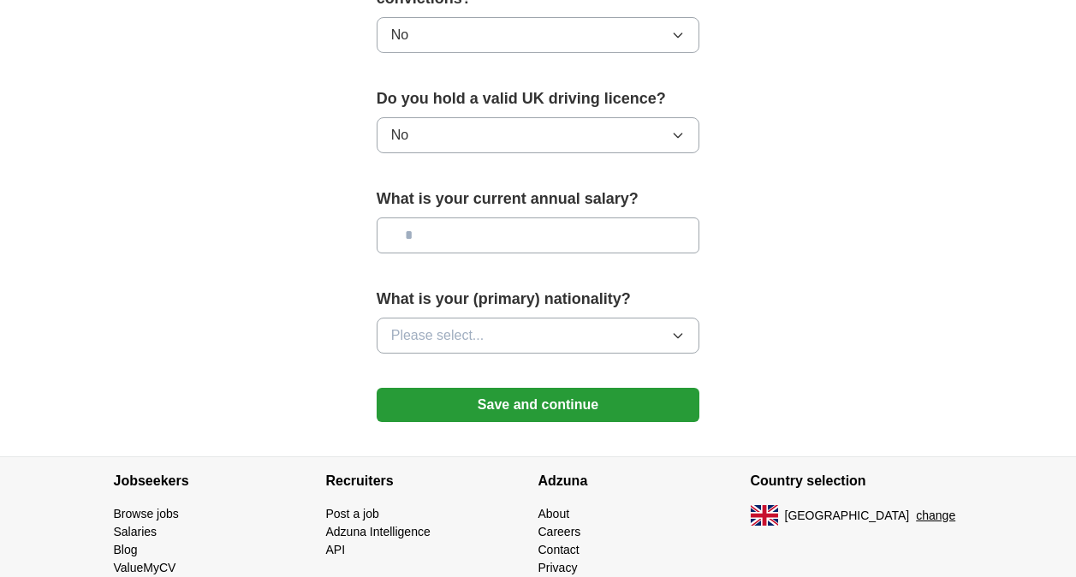
click at [522, 318] on button "Please select..." at bounding box center [538, 336] width 323 height 36
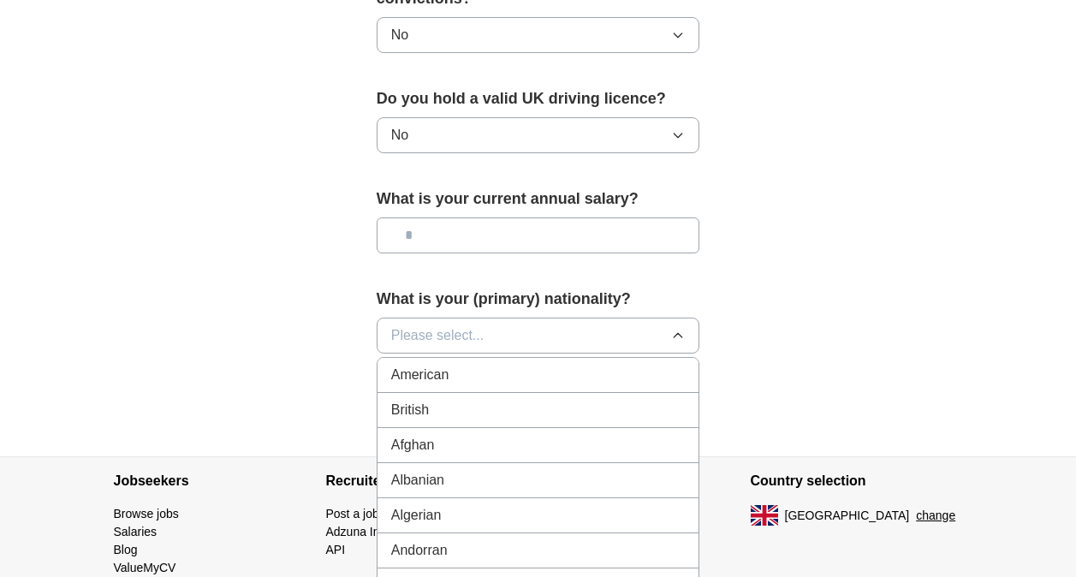
click at [455, 400] on div "British" at bounding box center [538, 410] width 294 height 21
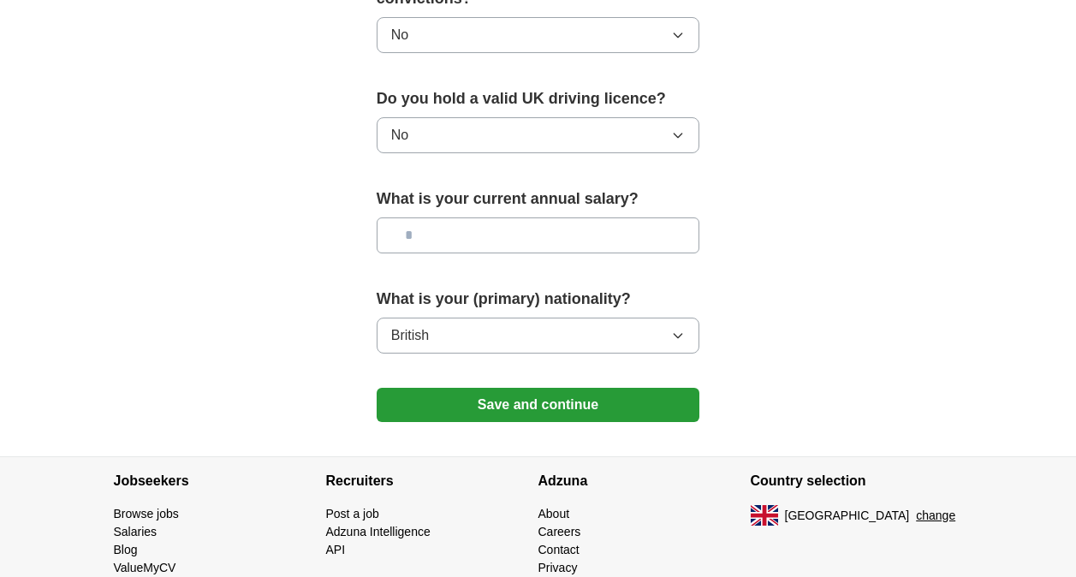
click at [550, 391] on button "Save and continue" at bounding box center [538, 405] width 323 height 34
